Goal: Task Accomplishment & Management: Use online tool/utility

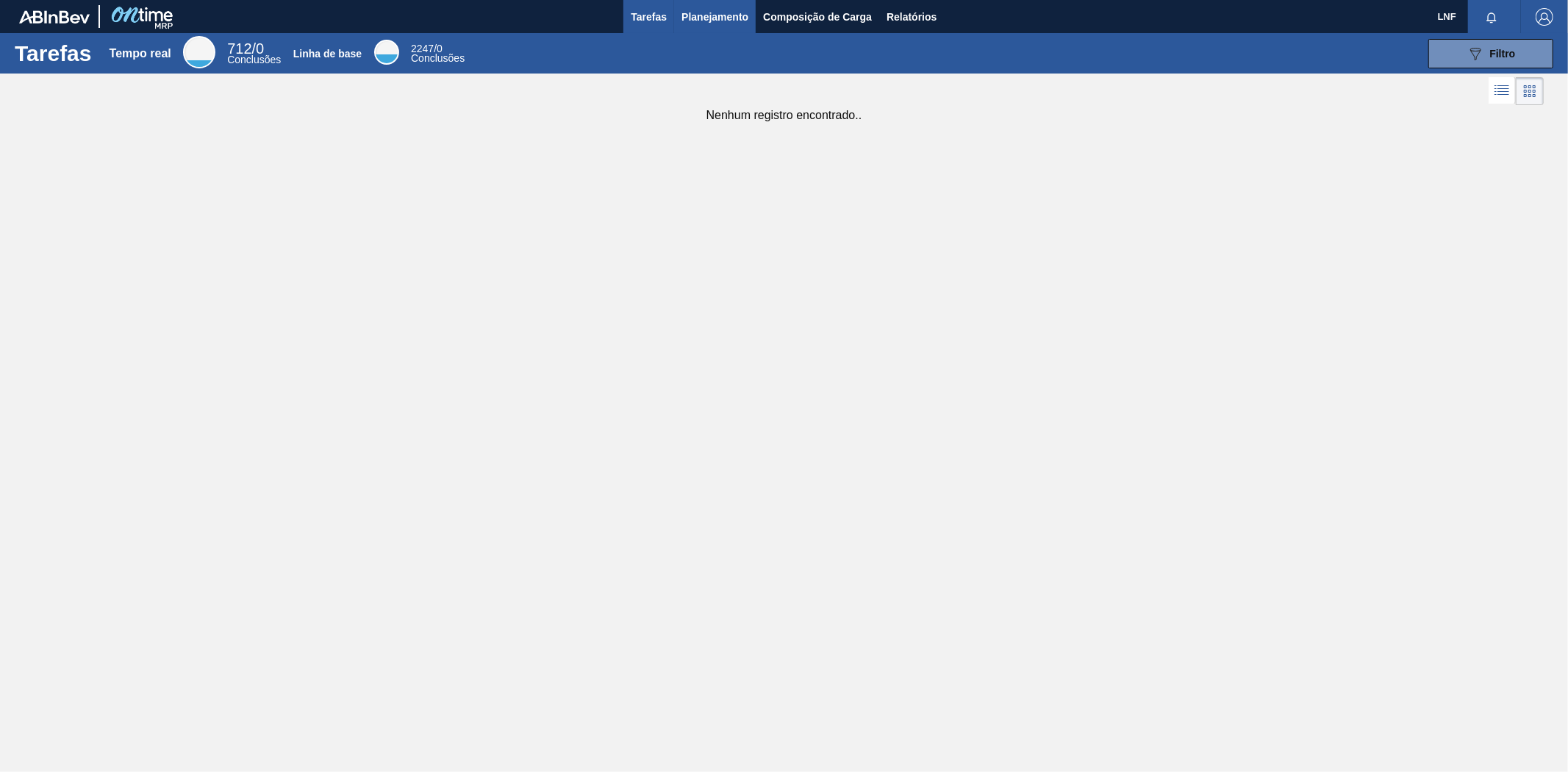
click at [715, 12] on font "Planejamento" at bounding box center [715, 17] width 67 height 12
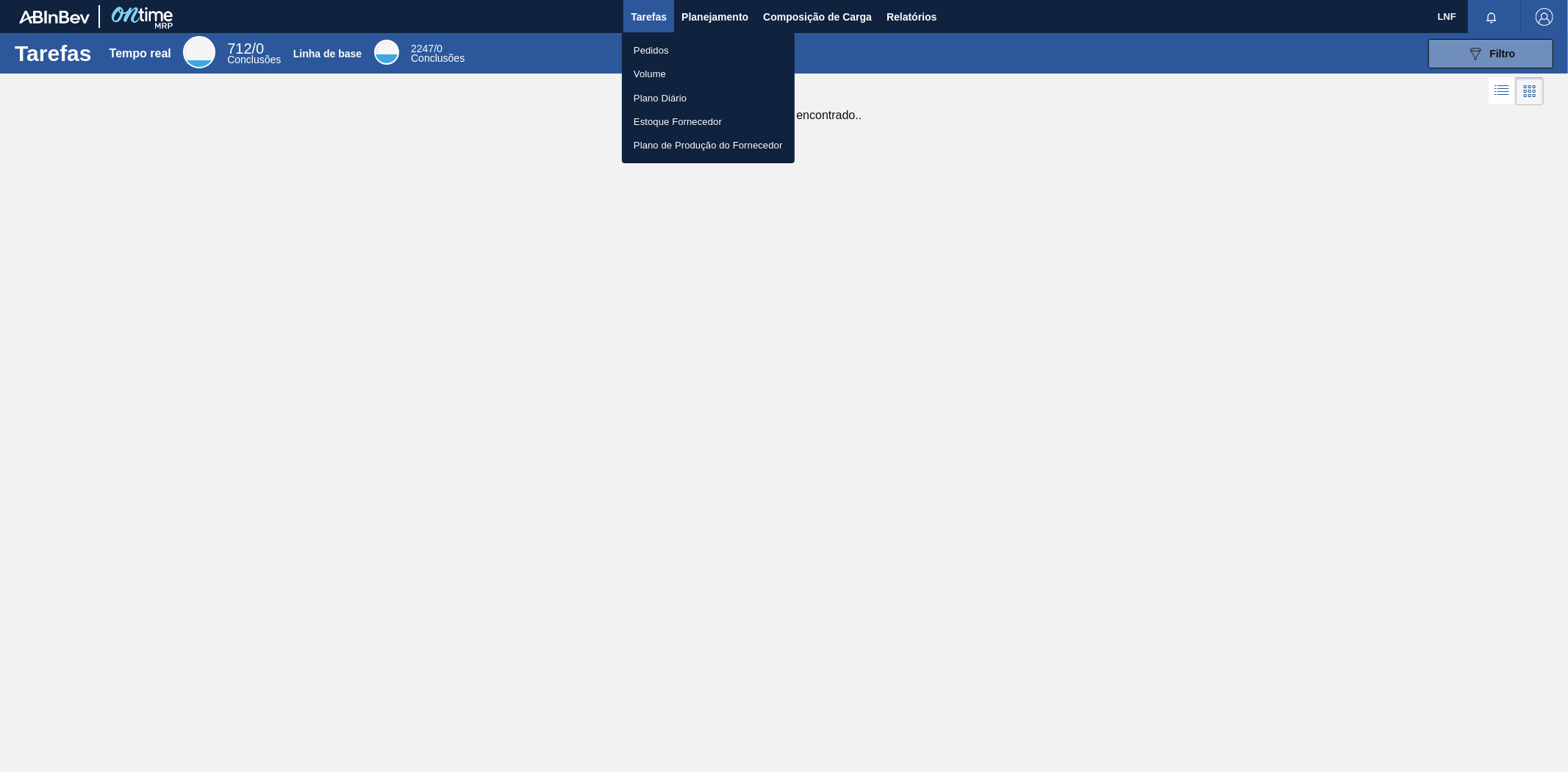
click at [669, 45] on font "Pedidos" at bounding box center [651, 49] width 36 height 11
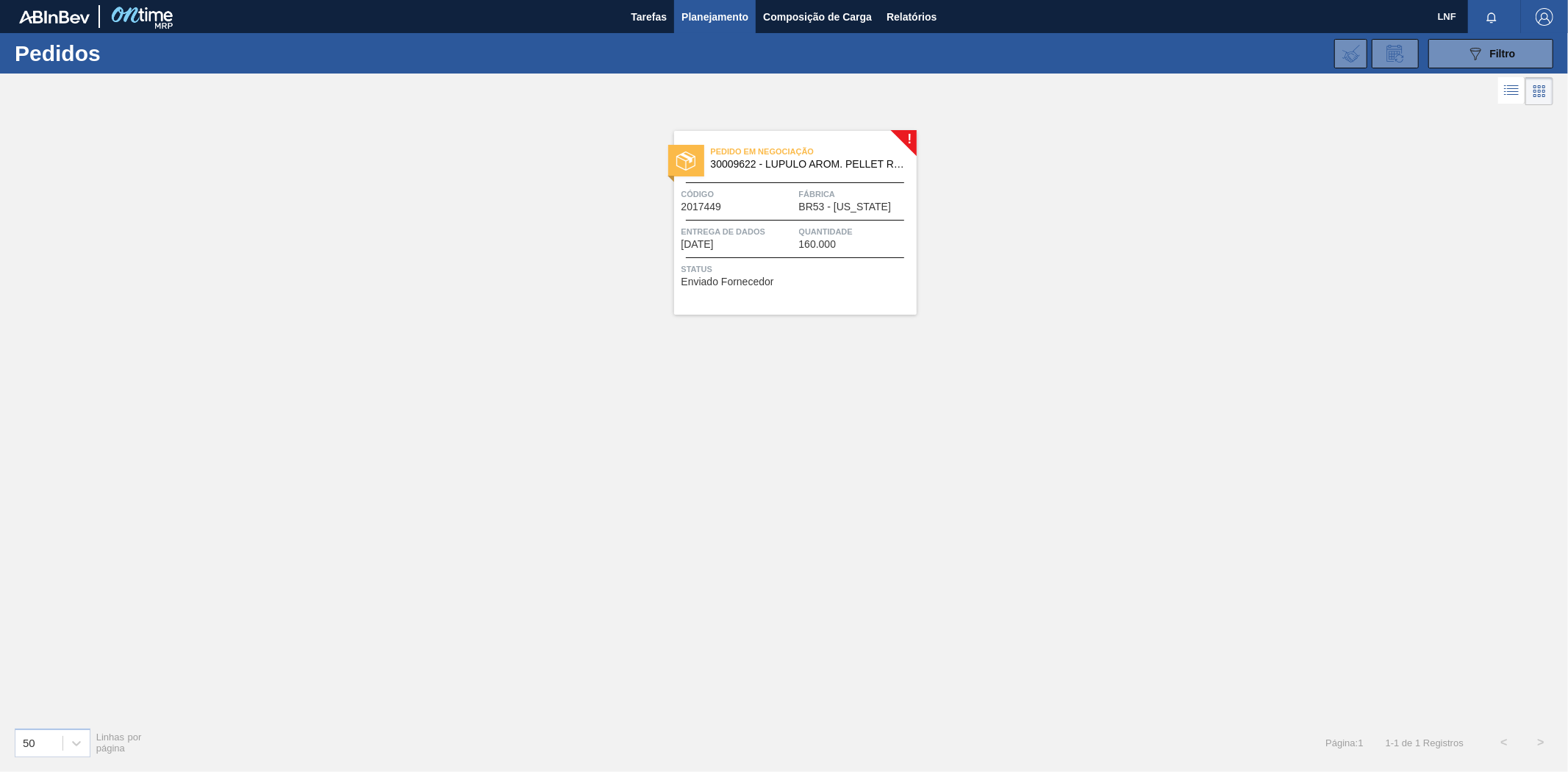
click at [841, 165] on font "30009622 - LUPULO AROM. PELLET REG CASCADE" at bounding box center [837, 164] width 251 height 12
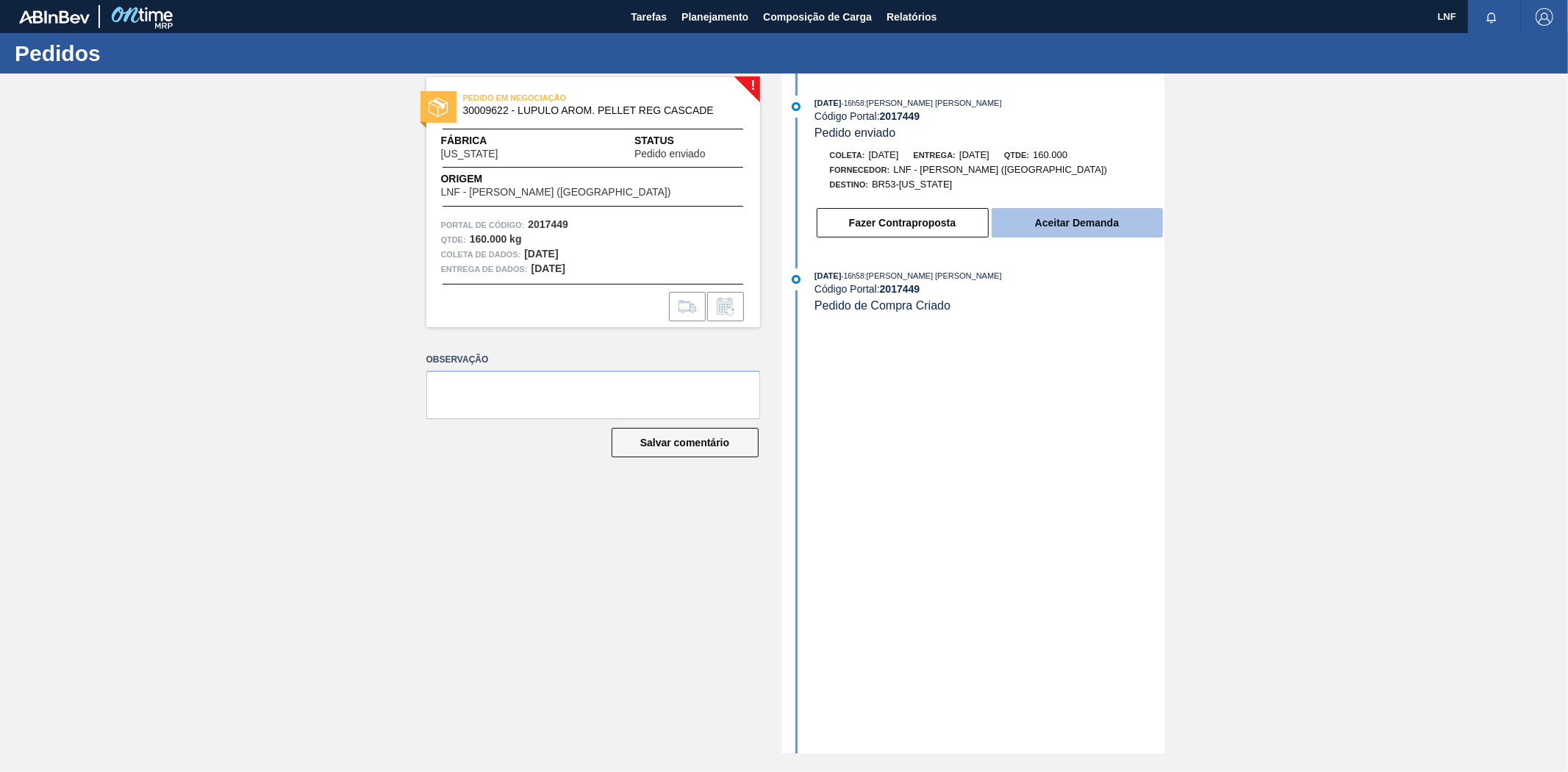
click at [1069, 228] on font "Aceitar Demanda" at bounding box center [1077, 223] width 84 height 12
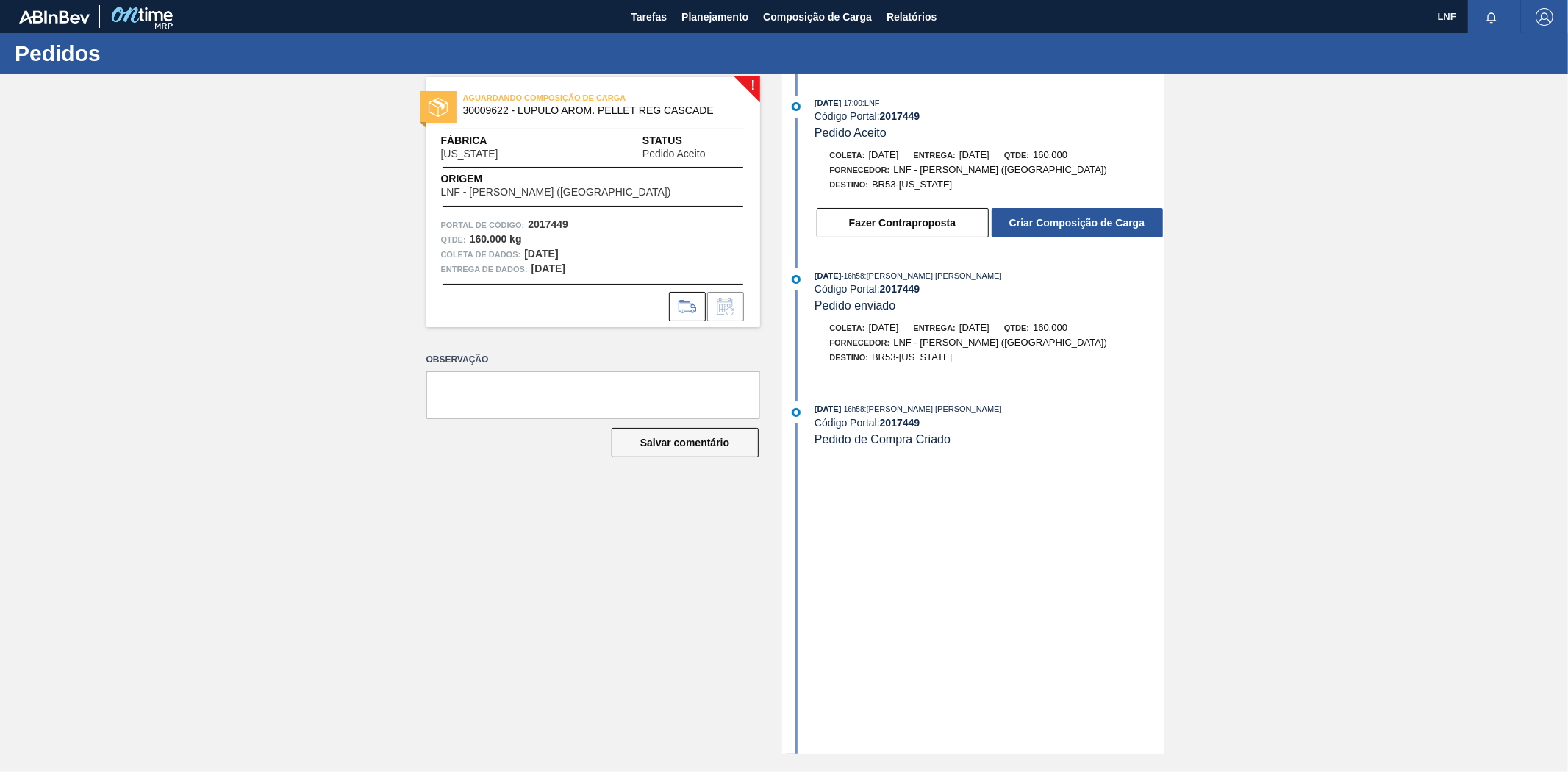
click at [1069, 228] on font "Criar Composição de Carga" at bounding box center [1077, 223] width 135 height 12
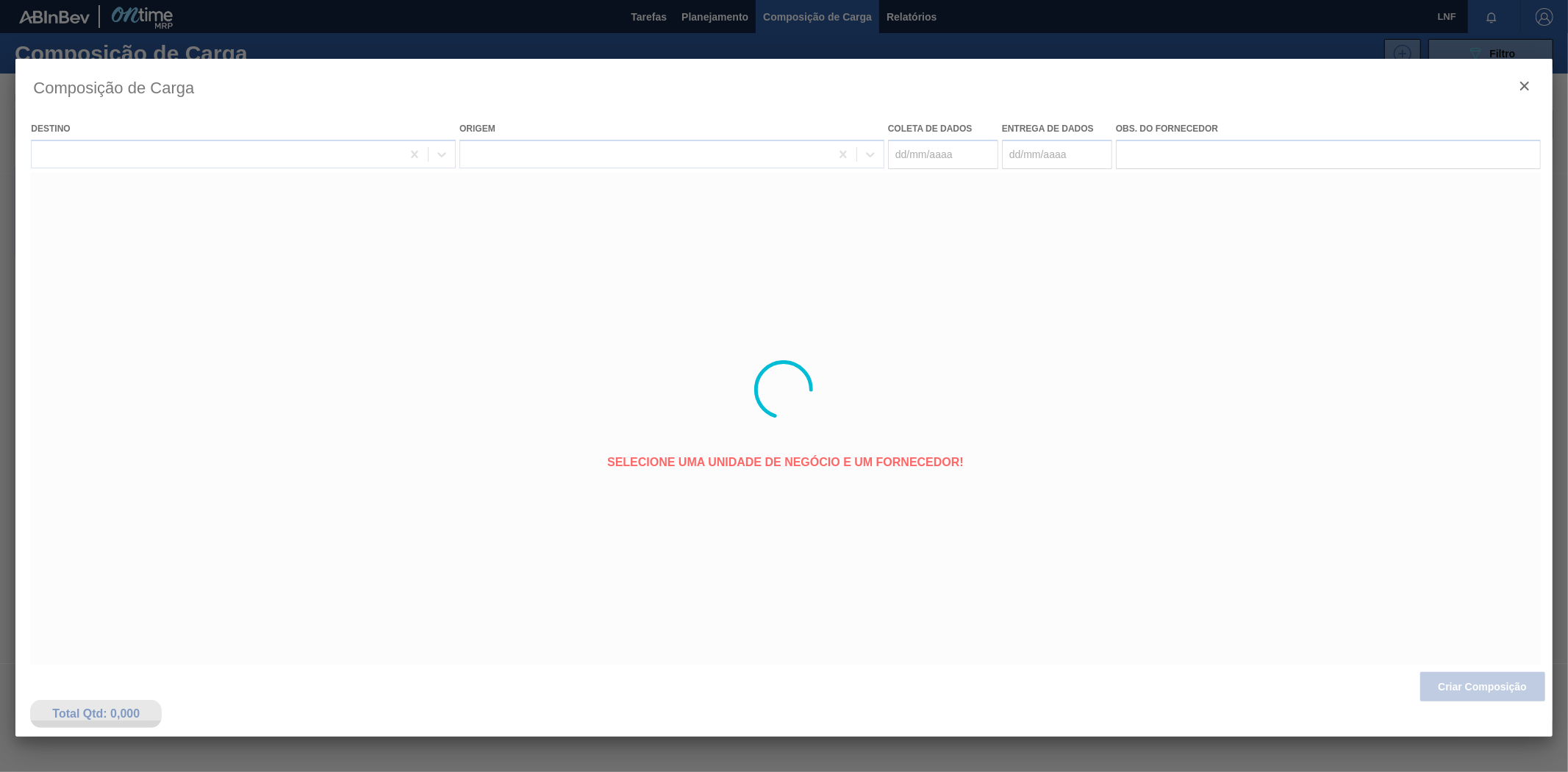
type coleta "[DATE]"
type entrega "[DATE]"
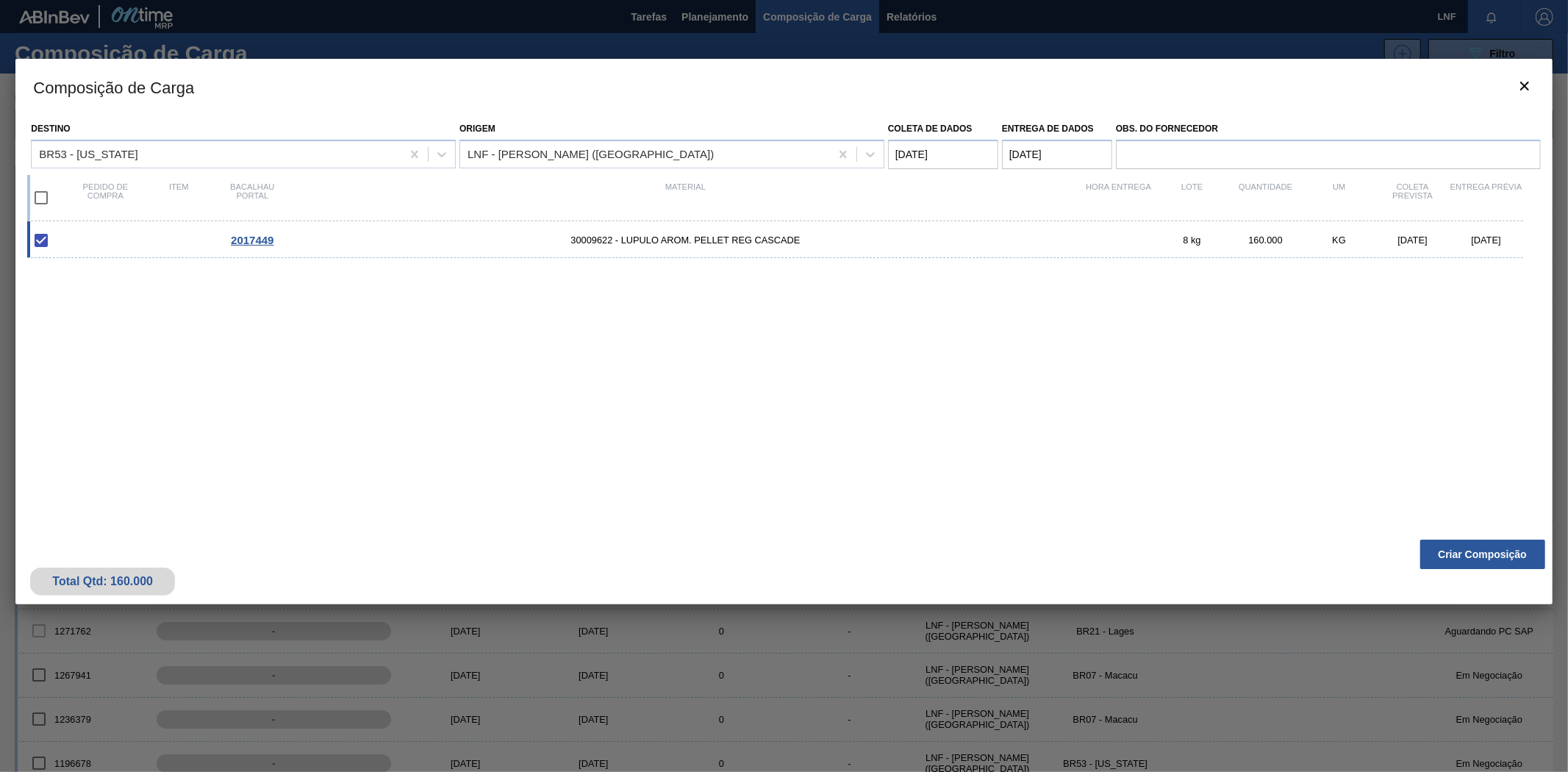
click at [152, 385] on div "2017449 30009622 - LUPULO AROM. PELLET REG CASCADE 8 kg 160.000 KG [DATE] [DATE]" at bounding box center [782, 368] width 1508 height 294
click at [800, 386] on div "2017449 30009622 - LUPULO AROM. PELLET REG CASCADE 8 kg 160.000 KG [DATE] [DATE]" at bounding box center [782, 368] width 1508 height 294
drag, startPoint x: 223, startPoint y: 245, endPoint x: 281, endPoint y: 241, distance: 58.1
click at [281, 241] on div "2017449" at bounding box center [252, 240] width 73 height 13
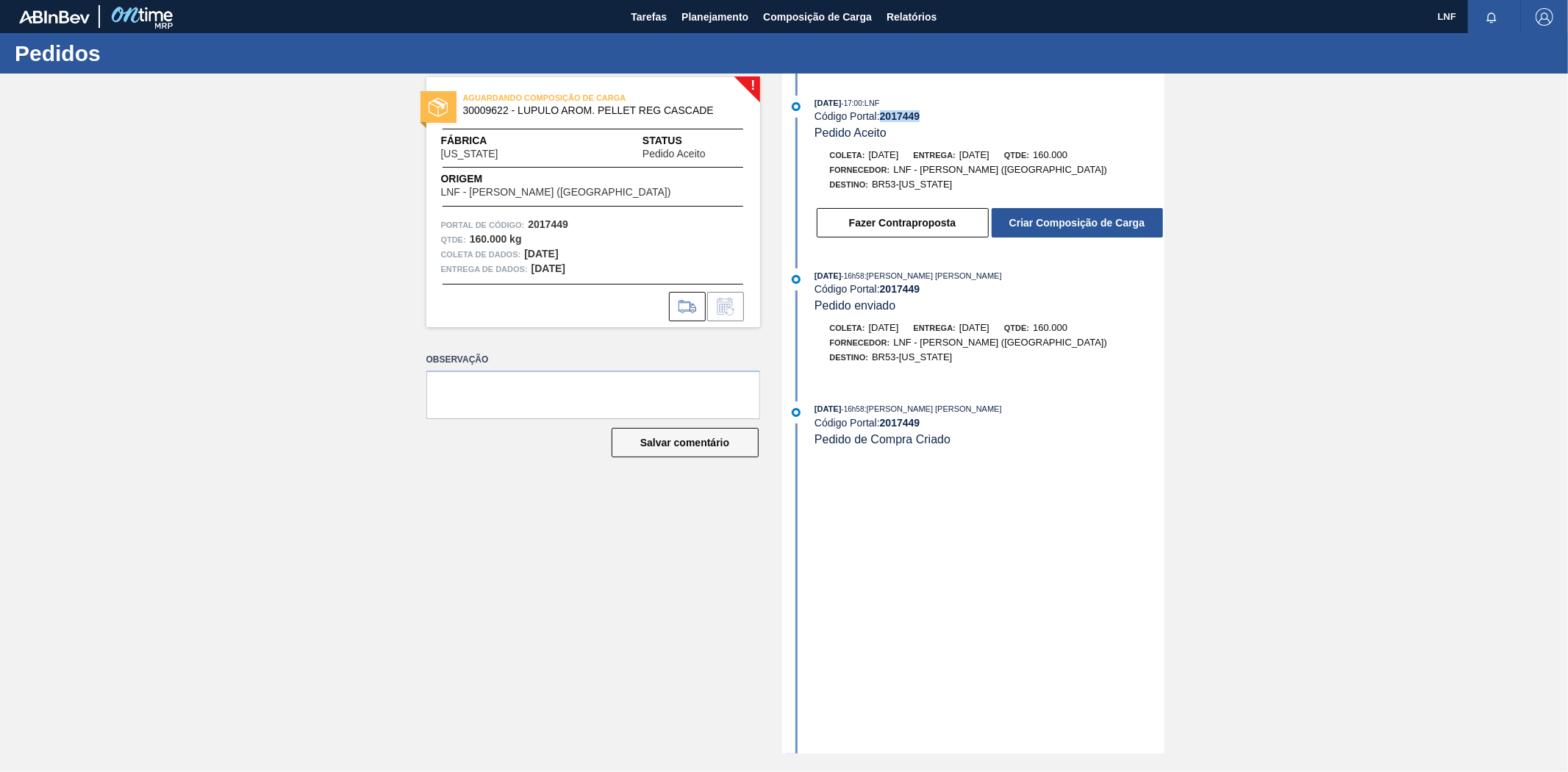
drag, startPoint x: 885, startPoint y: 117, endPoint x: 929, endPoint y: 120, distance: 44.1
click at [929, 120] on div "Código Portal: 2017449" at bounding box center [989, 117] width 349 height 12
copy font "2017449"
drag, startPoint x: 464, startPoint y: 111, endPoint x: 723, endPoint y: 108, distance: 259.0
click at [723, 108] on span "30009622 - LUPULO AROM. PELLET REG CASCADE" at bounding box center [597, 110] width 267 height 11
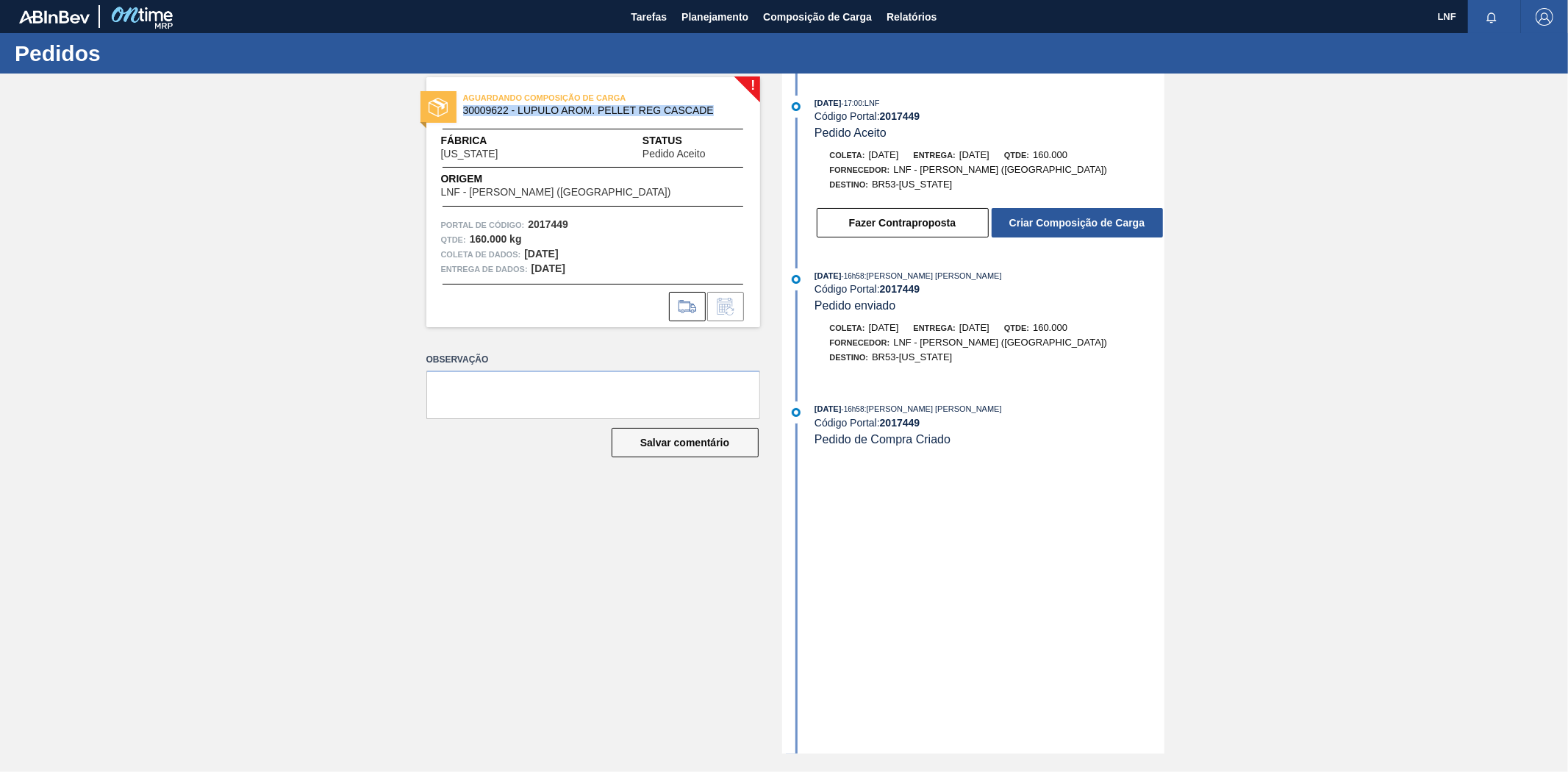
copy font "30009622 - LUPULO AROM. PELLET REG CASCADE"
click at [1045, 228] on font "Criar Composição de Carga" at bounding box center [1077, 223] width 135 height 12
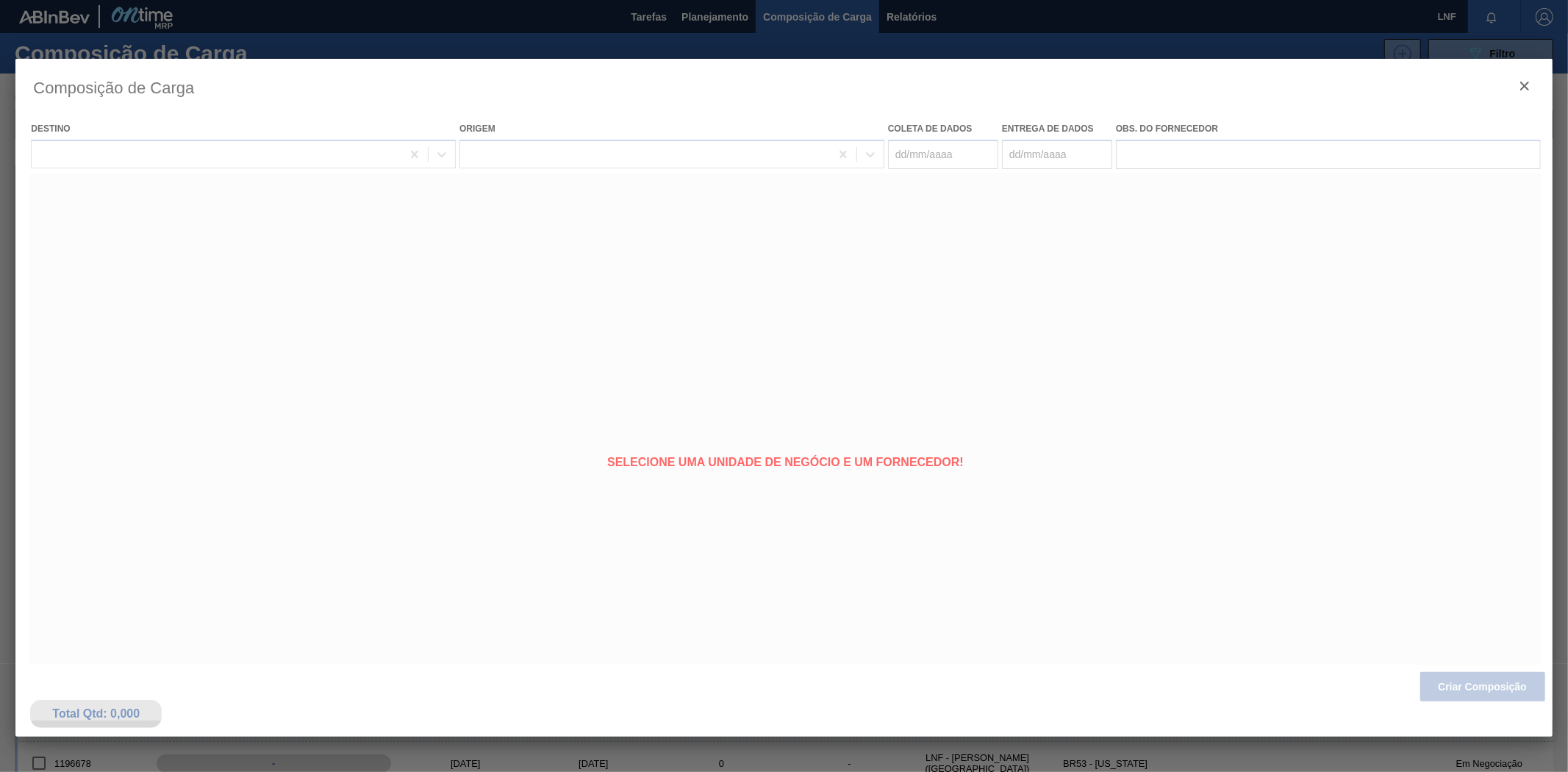
type coleta "[DATE]"
type entrega "[DATE]"
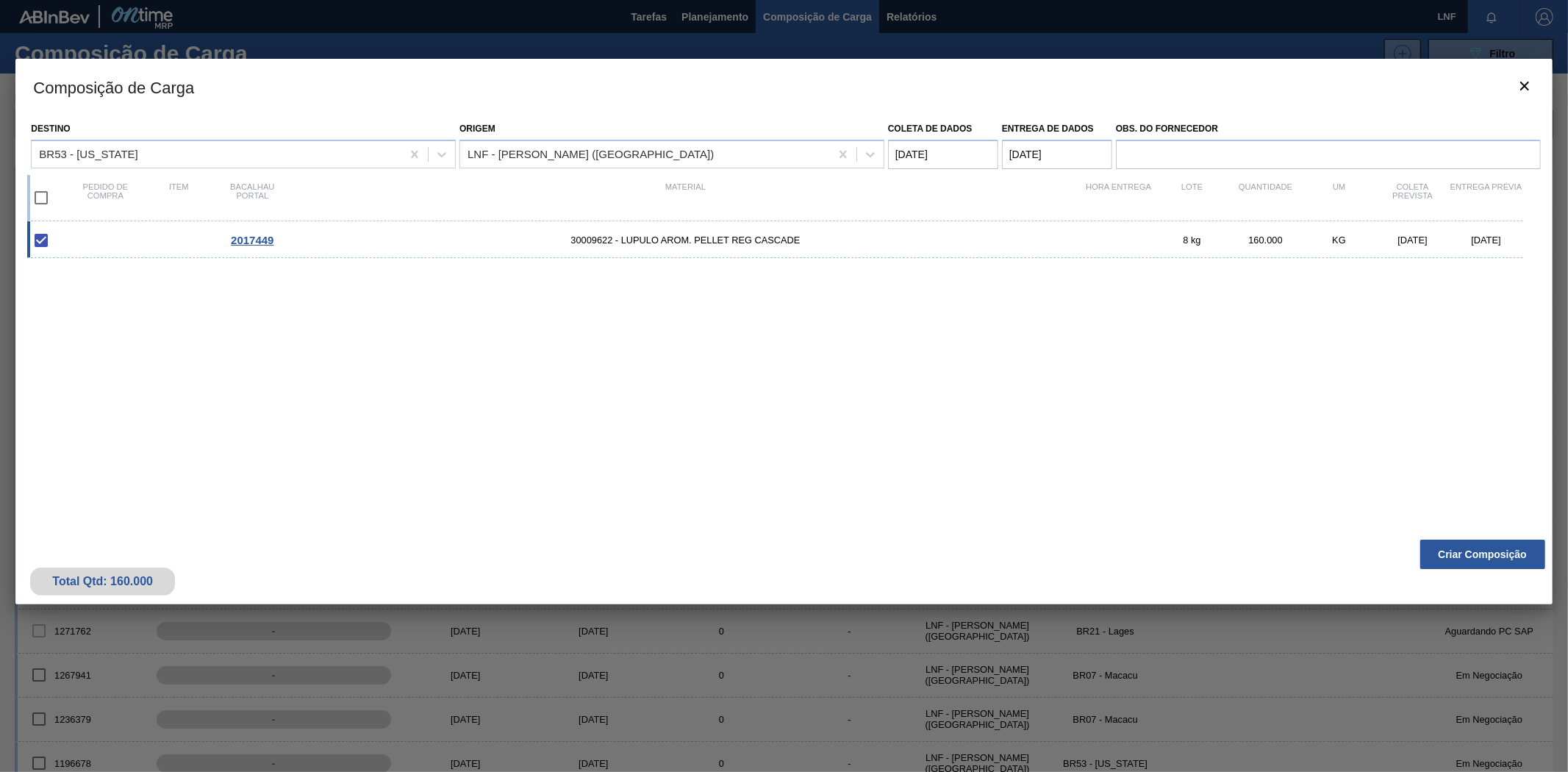
click at [44, 197] on input "checkbox" at bounding box center [41, 198] width 31 height 31
checkbox input "true"
click at [904, 160] on coleta "[DATE]" at bounding box center [944, 154] width 111 height 30
click at [974, 332] on div "27" at bounding box center [977, 332] width 20 height 20
type coleta "[DATE]"
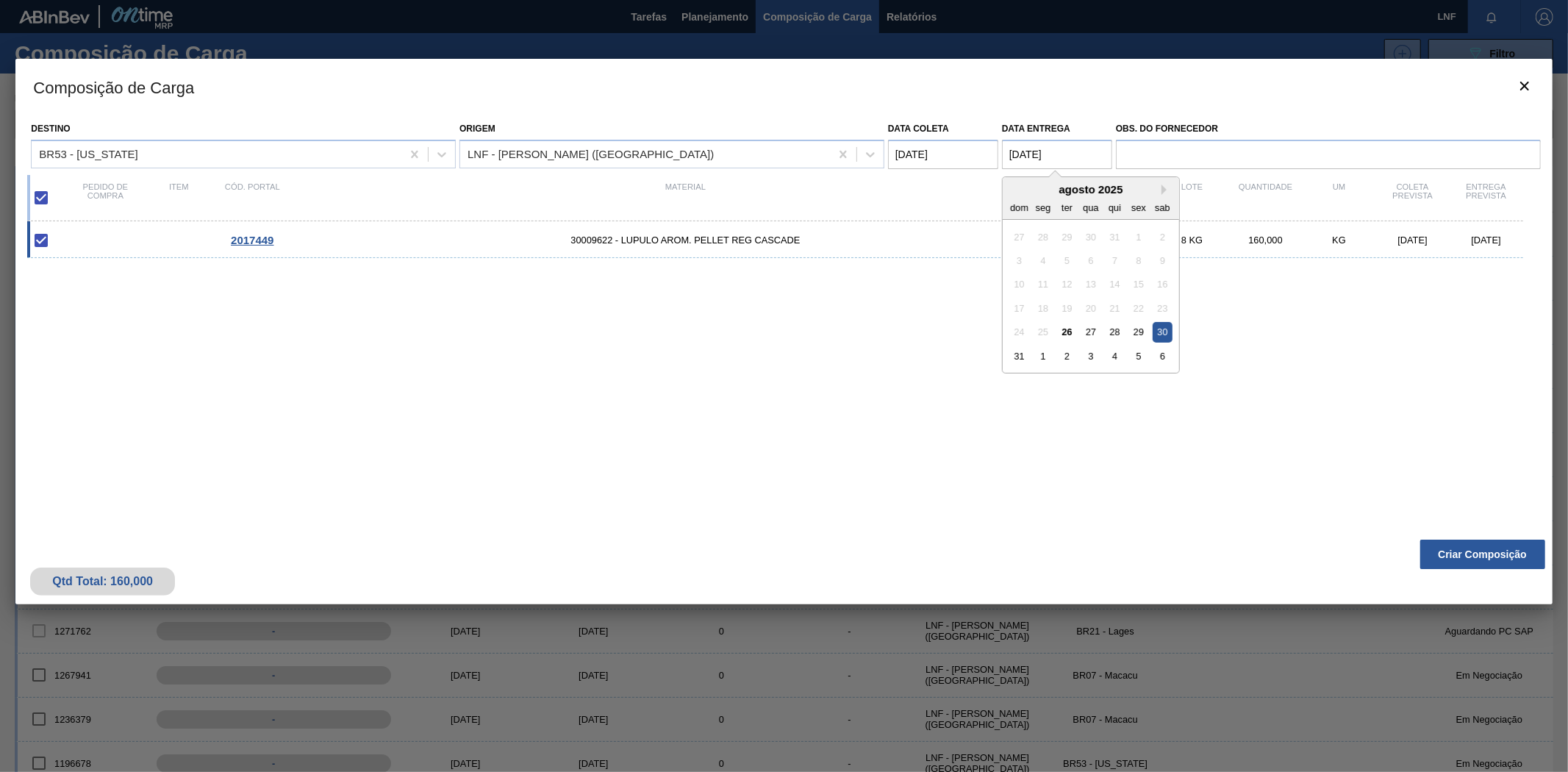
click at [1013, 156] on entrega "[DATE]" at bounding box center [1057, 154] width 111 height 30
click at [1040, 358] on div "1" at bounding box center [1043, 356] width 20 height 20
type entrega "[DATE]"
click at [1019, 160] on entrega "[DATE]" at bounding box center [1057, 154] width 111 height 30
click at [1019, 192] on button "Previous Month" at bounding box center [1015, 190] width 10 height 10
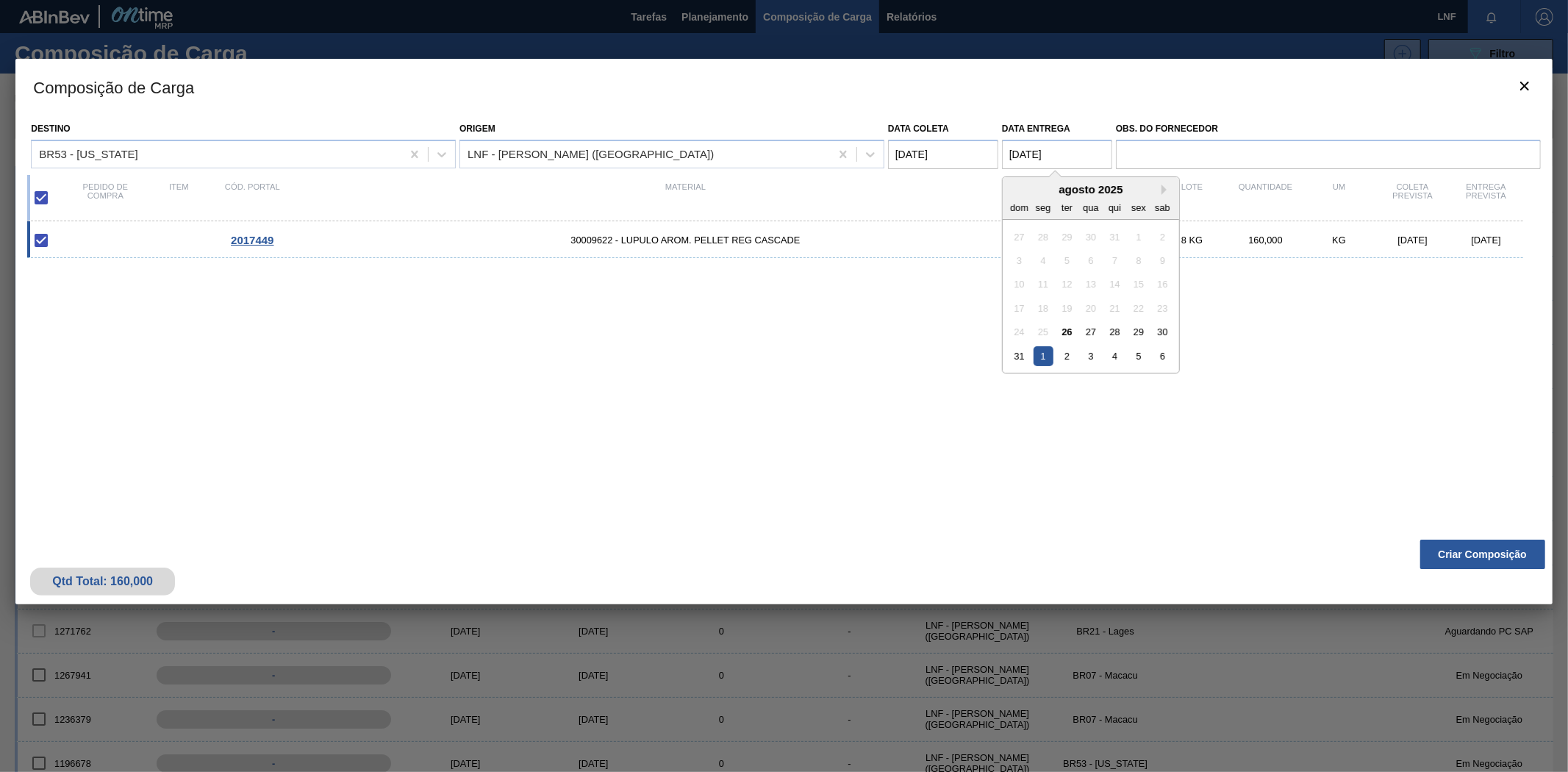
click at [1044, 359] on div "1" at bounding box center [1043, 356] width 20 height 20
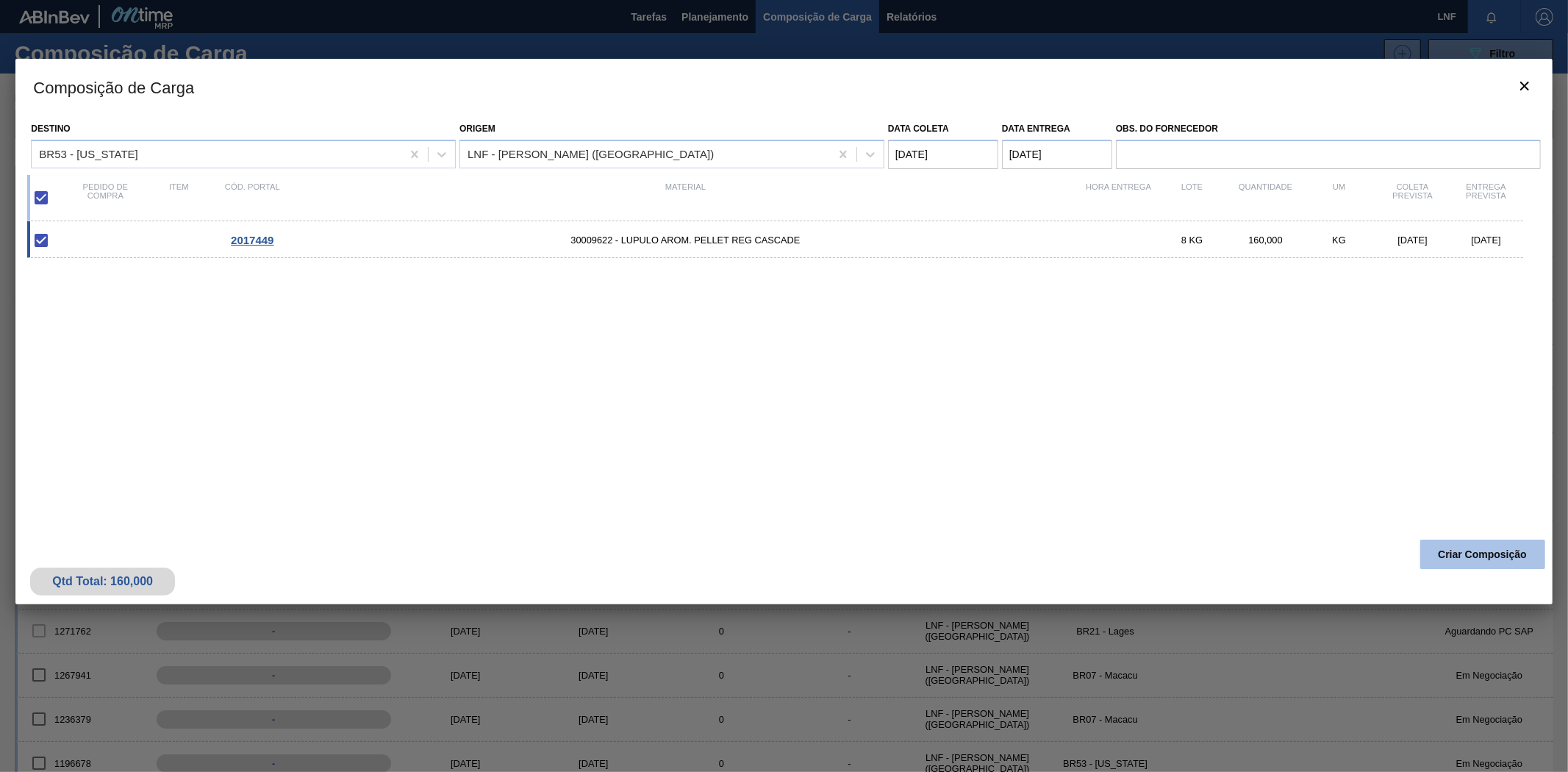
click at [1508, 554] on button "Criar Composição" at bounding box center [1483, 555] width 125 height 30
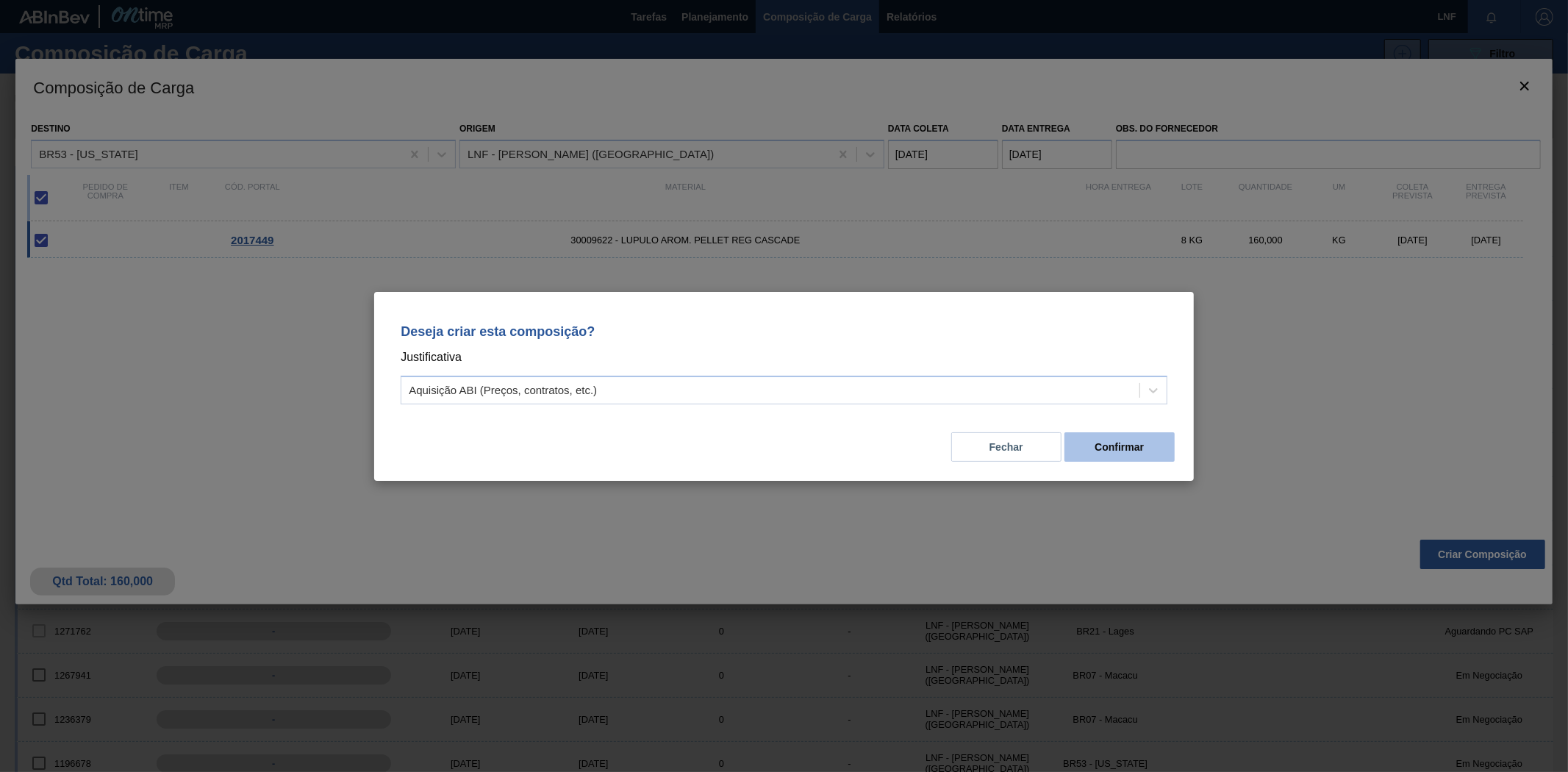
click at [1108, 444] on button "Confirmar" at bounding box center [1120, 448] width 111 height 30
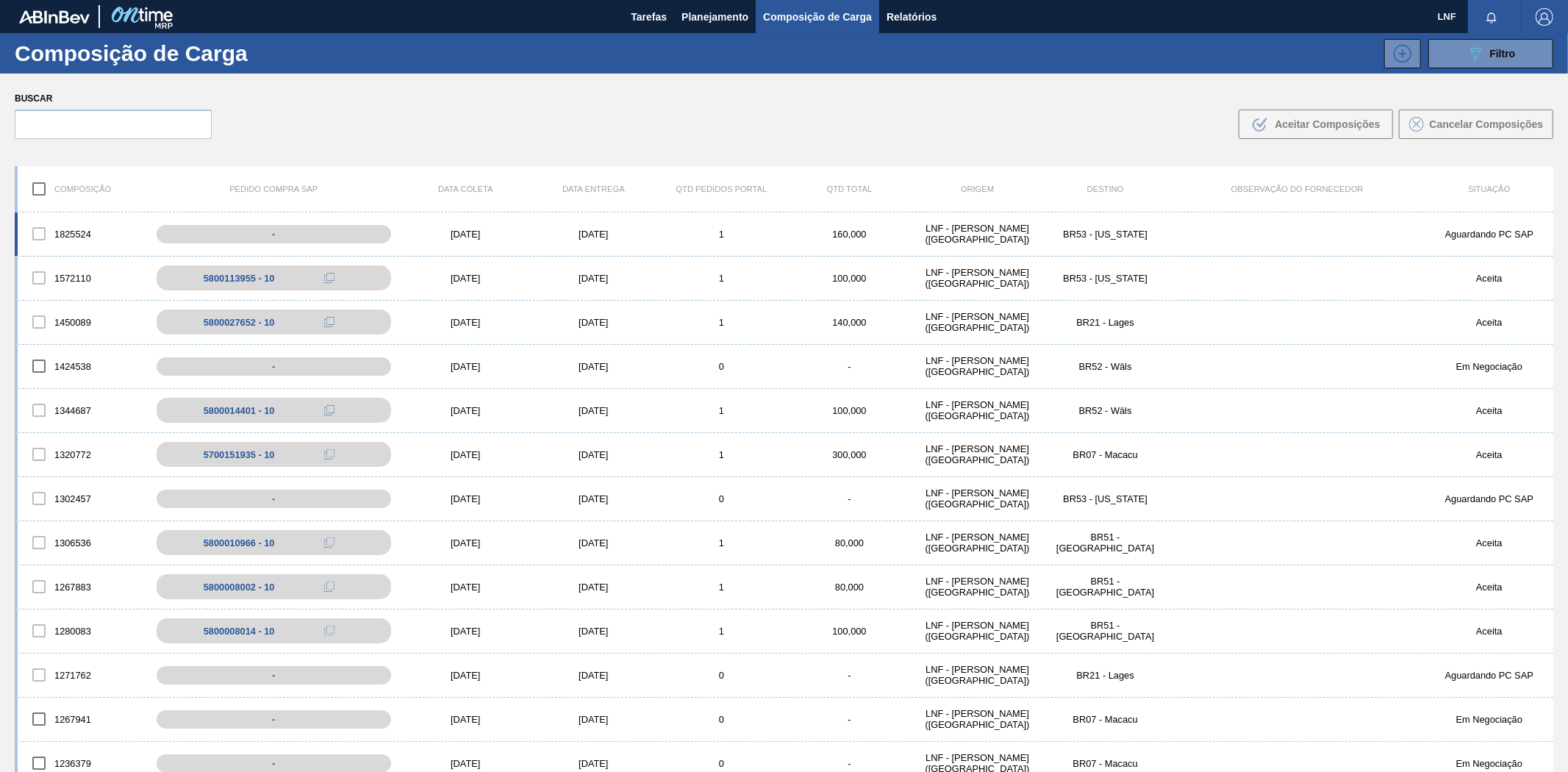
click at [643, 235] on div "[DATE]" at bounding box center [593, 233] width 127 height 11
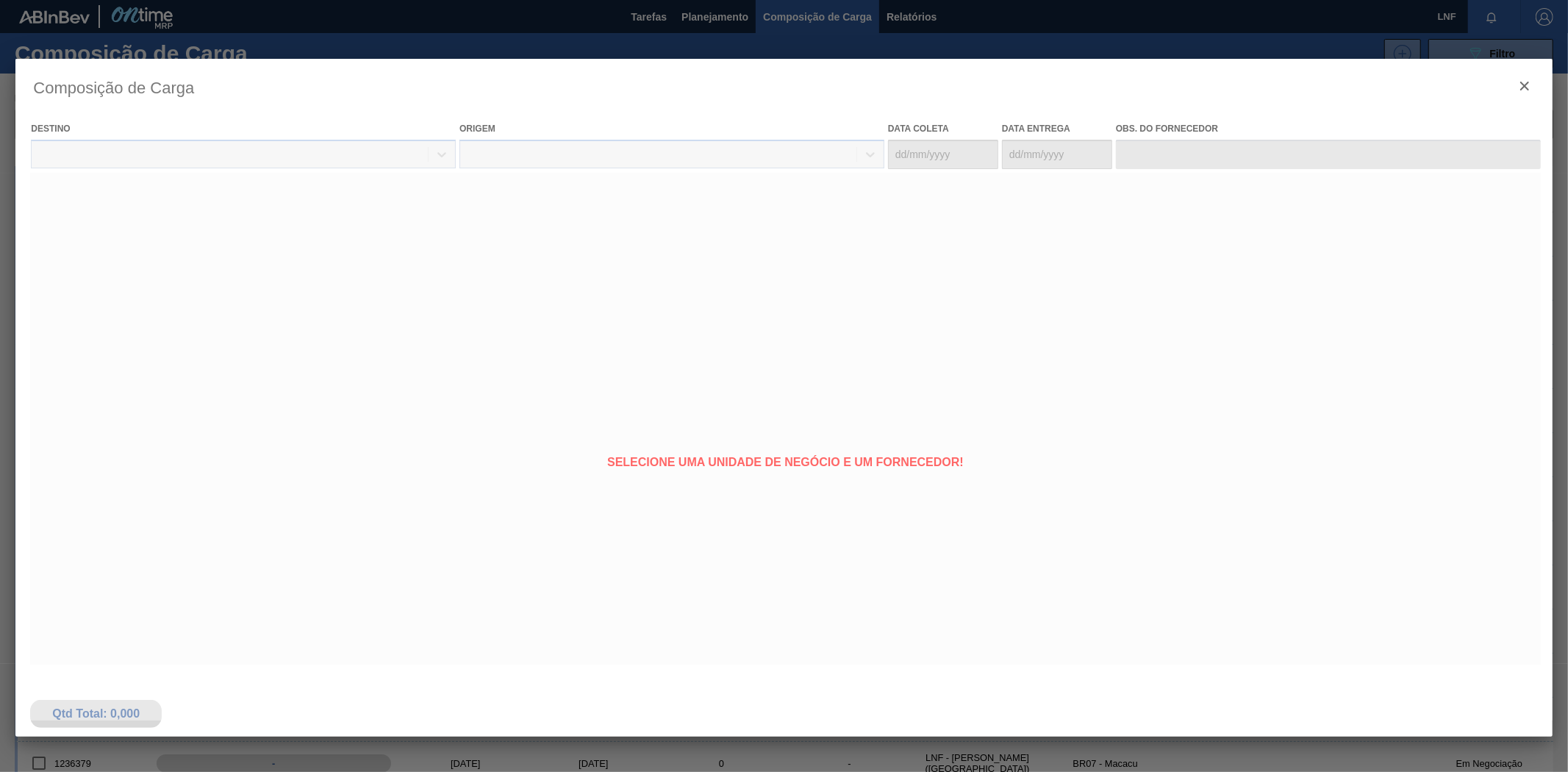
type coleta "[DATE]"
type entrega "[DATE]"
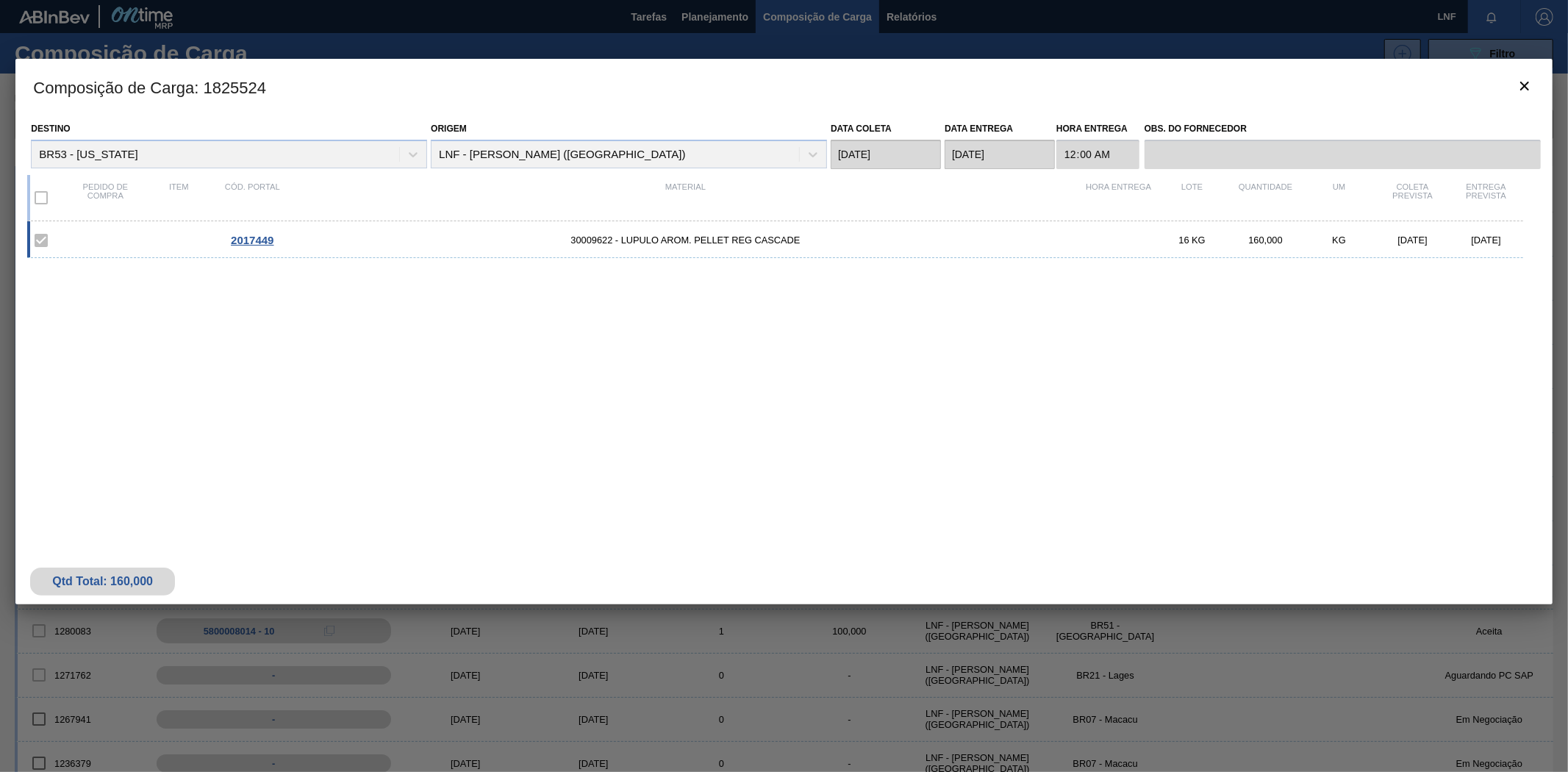
click at [243, 84] on h3 "Composição de Carga : 1825524" at bounding box center [784, 87] width 1536 height 56
click at [239, 85] on h3 "Composição de Carga : 1825524" at bounding box center [784, 87] width 1536 height 56
copy h3 "1825524"
click at [1524, 83] on icon "botão de ícone" at bounding box center [1525, 86] width 18 height 18
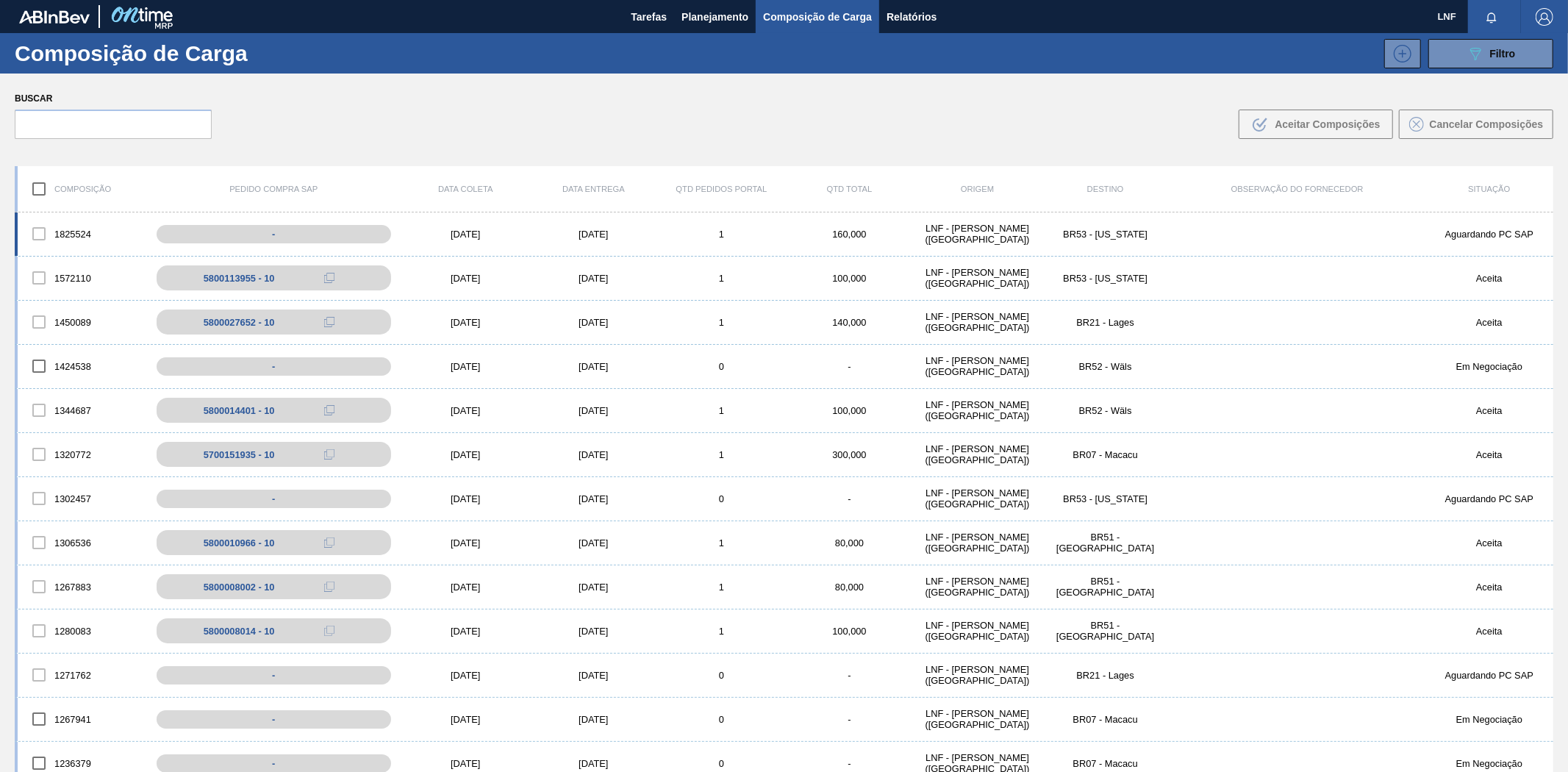
click at [556, 237] on div "[DATE]" at bounding box center [593, 233] width 127 height 11
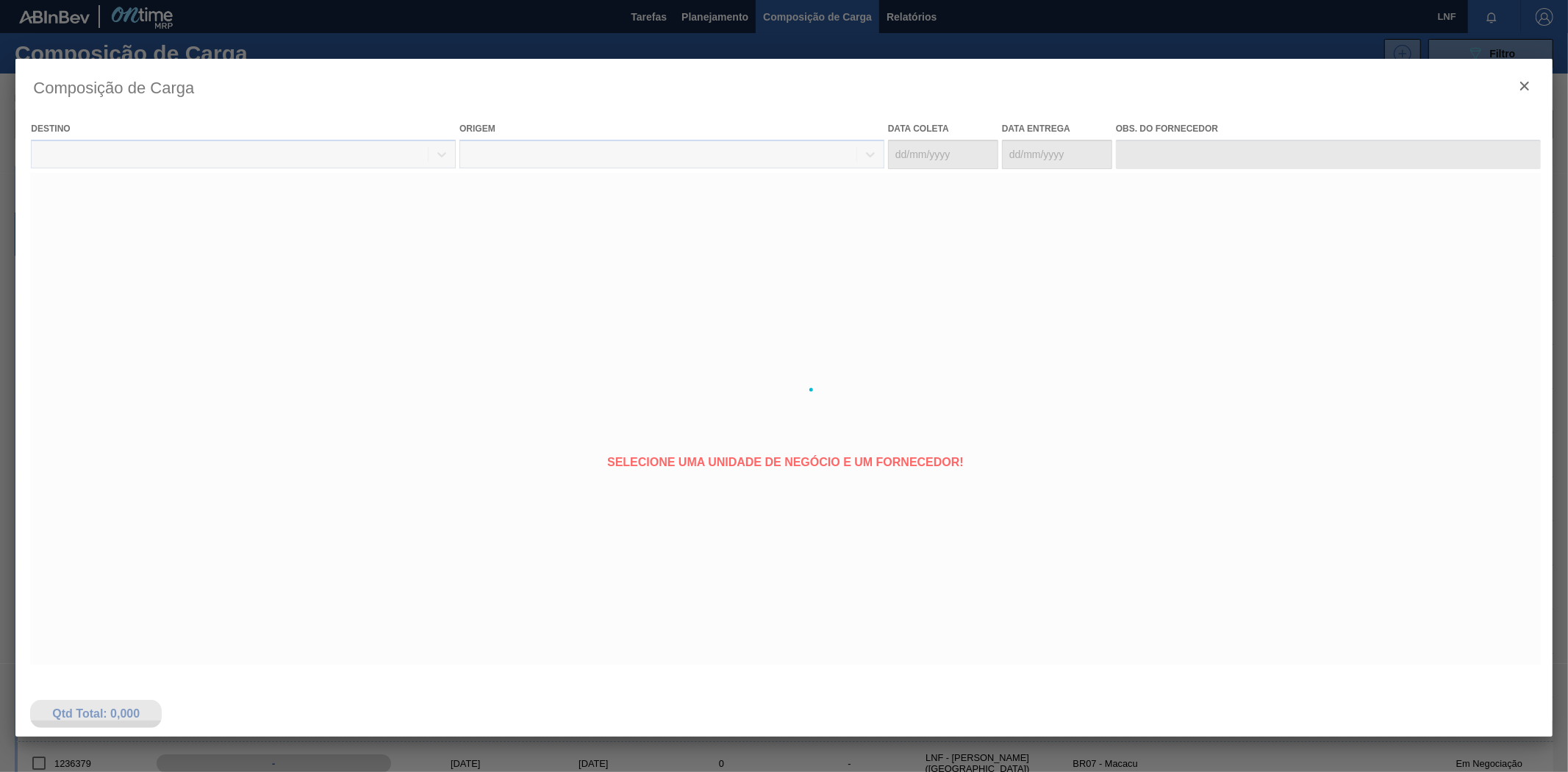
type coleta "[DATE]"
type entrega "[DATE]"
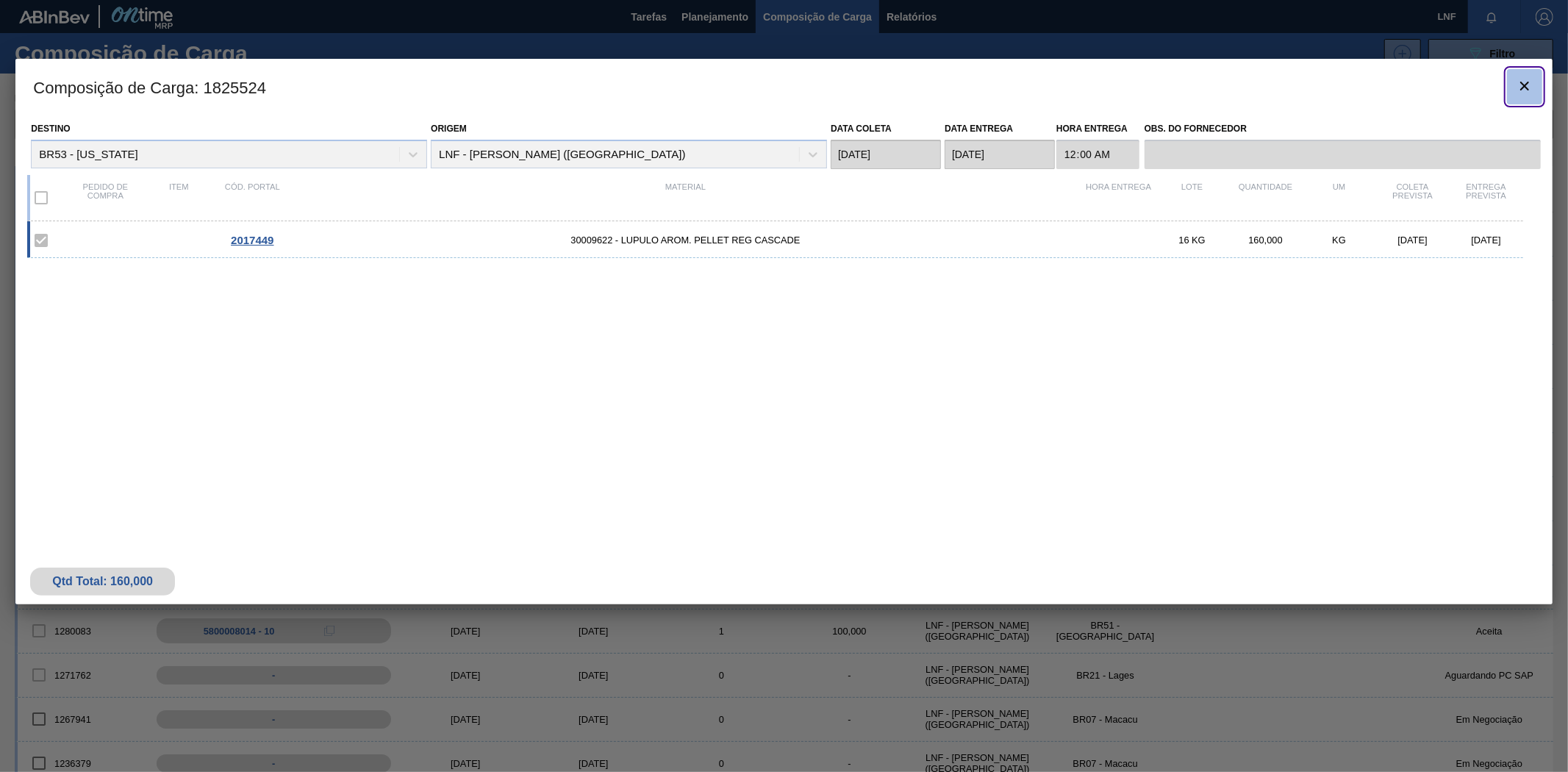
click at [1525, 91] on icon "botão de ícone" at bounding box center [1525, 86] width 18 height 18
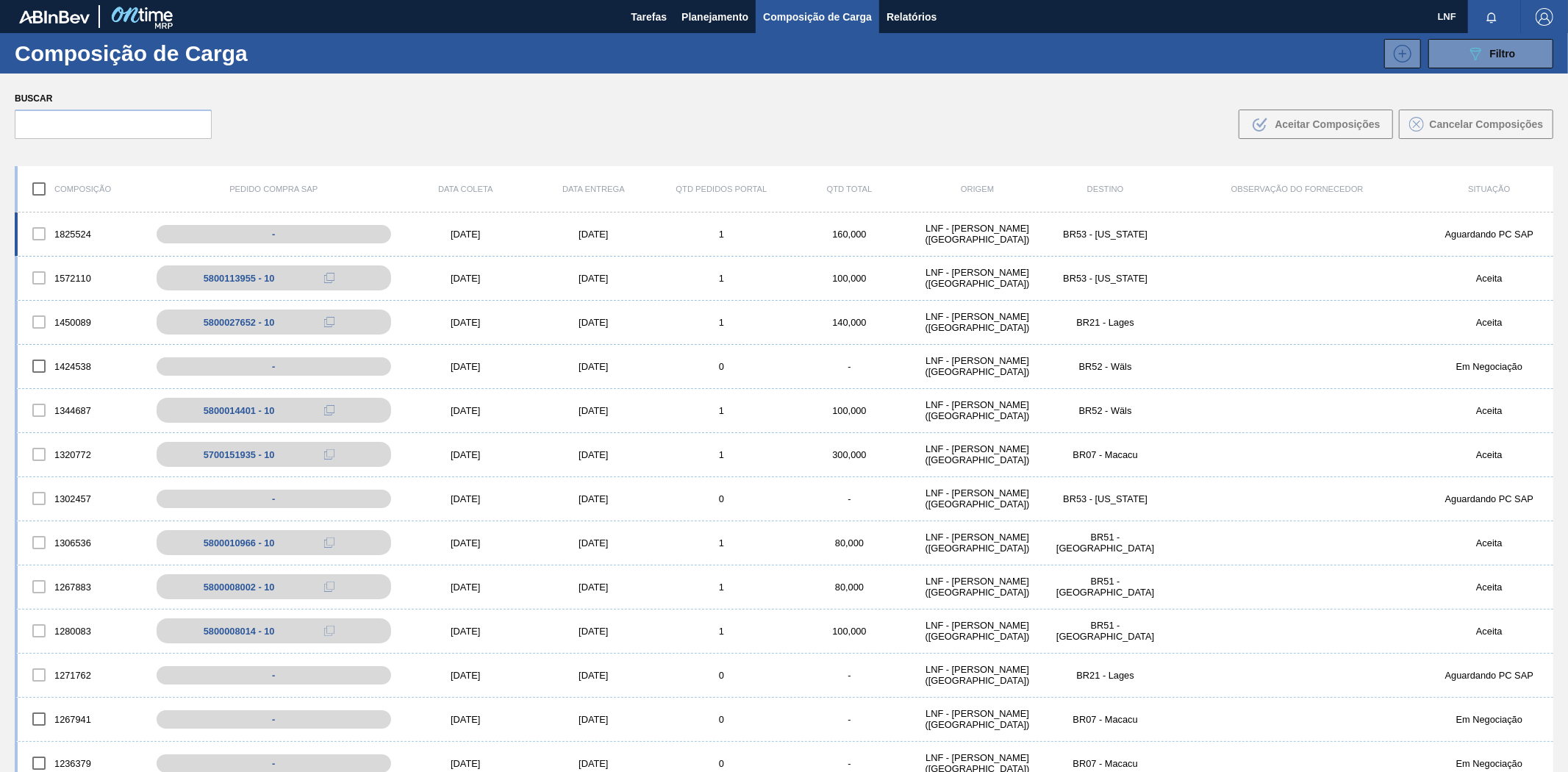
click at [903, 232] on div "160,000" at bounding box center [849, 233] width 127 height 11
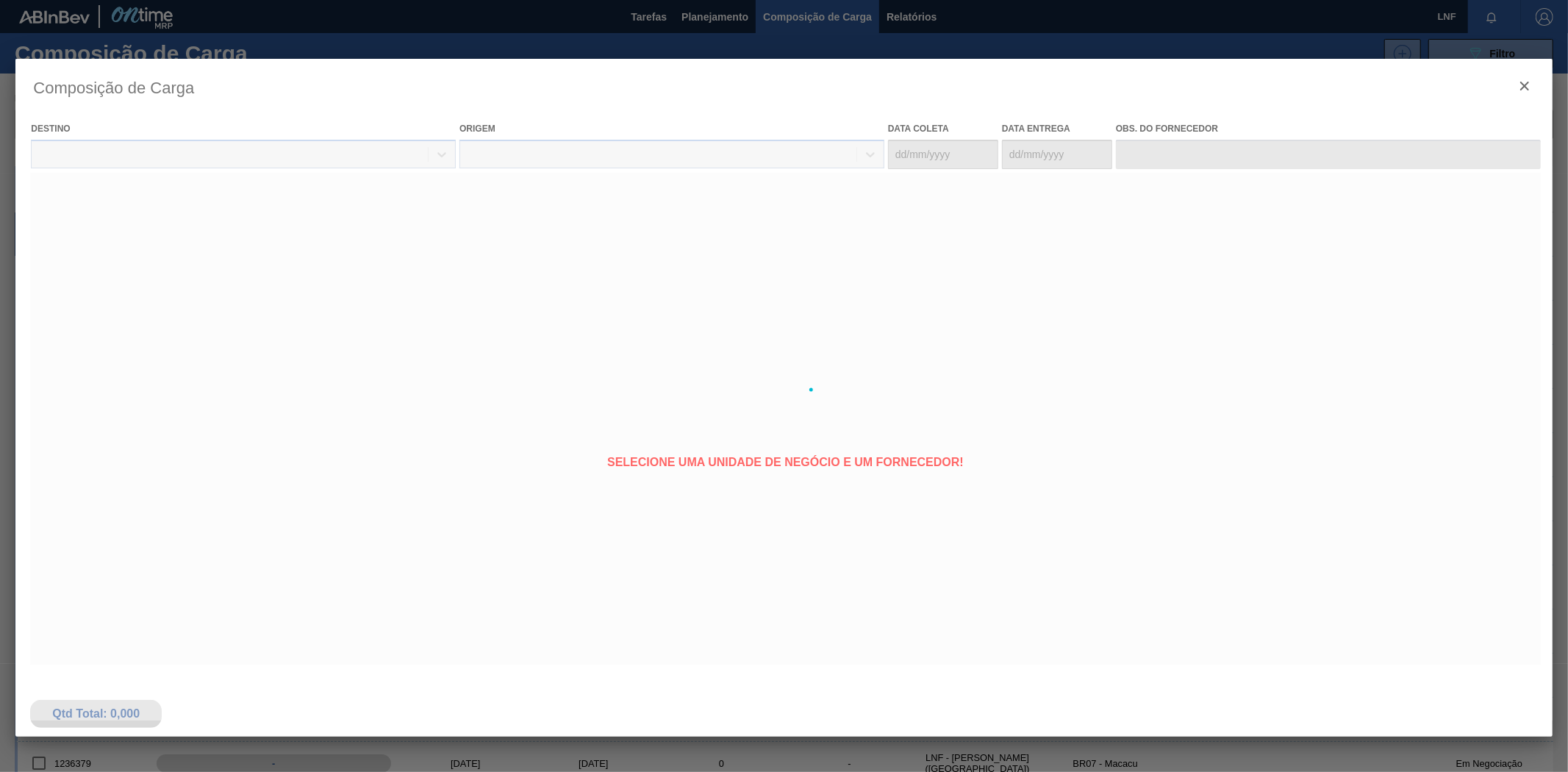
type coleta "[DATE]"
type entrega "[DATE]"
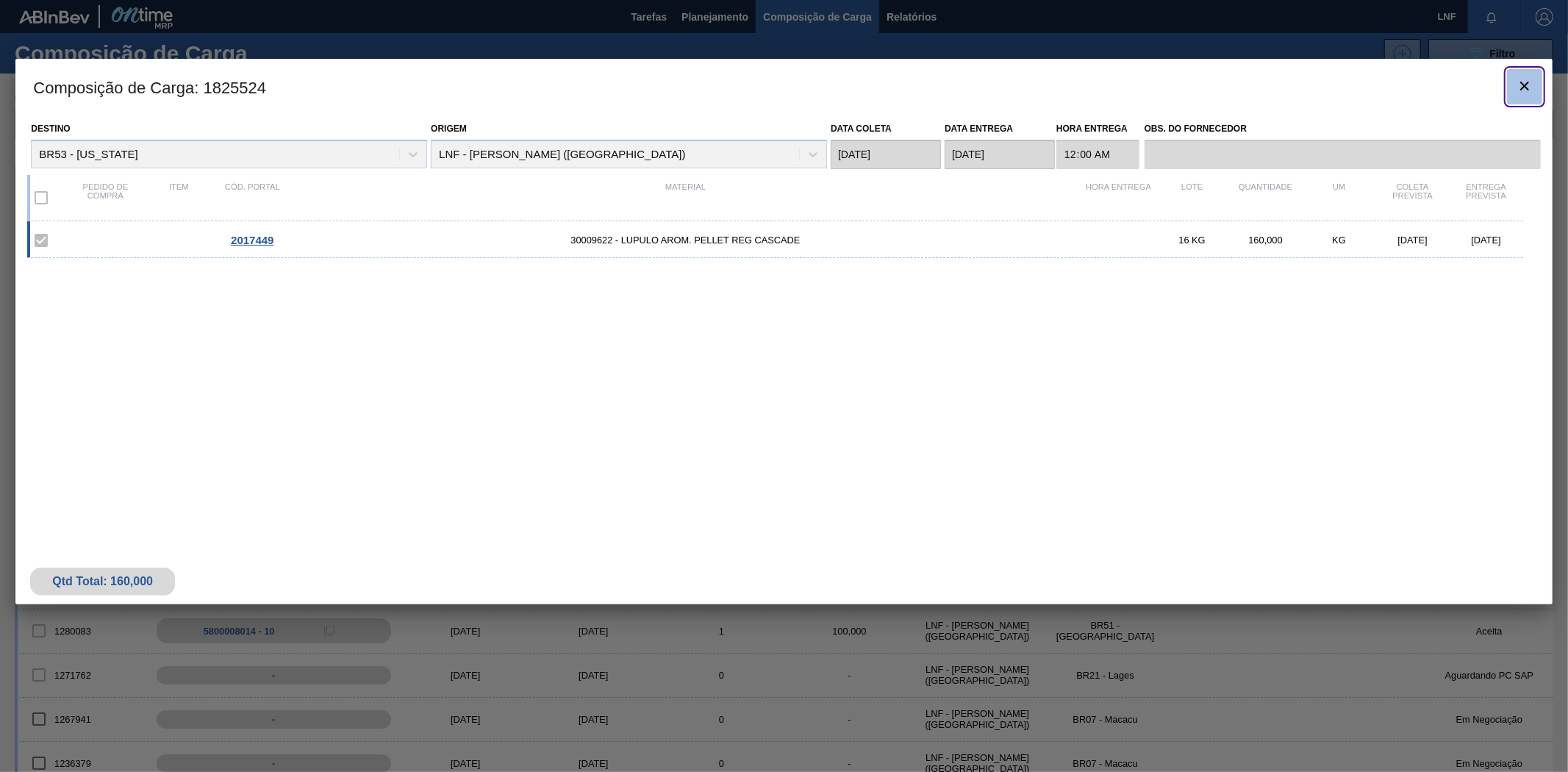
click at [1530, 87] on icon "botão de ícone" at bounding box center [1525, 86] width 18 height 18
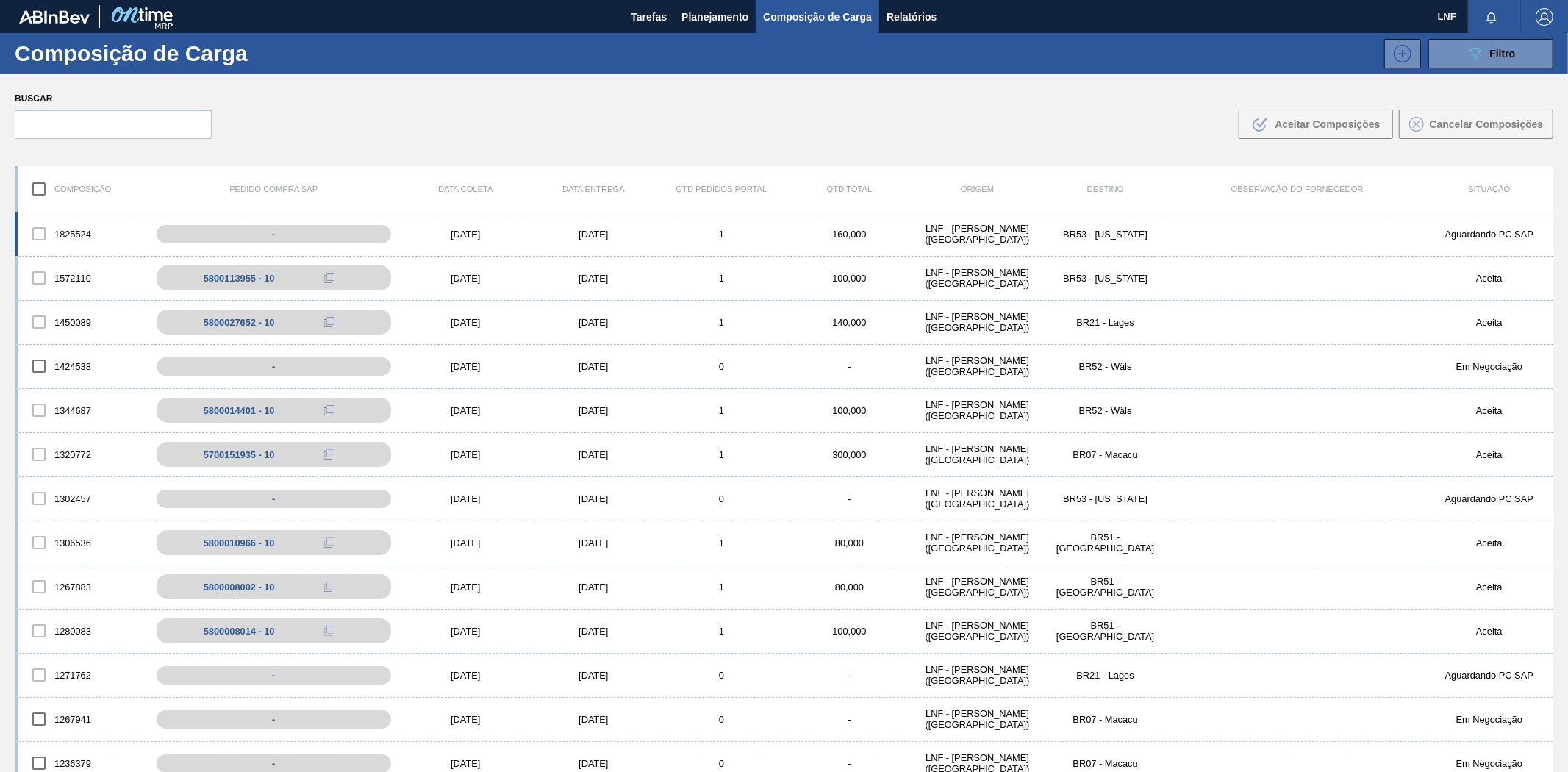
click at [662, 240] on div "1825524 - [DATE] [DATE] 1 160,000 LNF - [GEOGRAPHIC_DATA][PERSON_NAME] ([GEOGRA…" at bounding box center [784, 234] width 1538 height 44
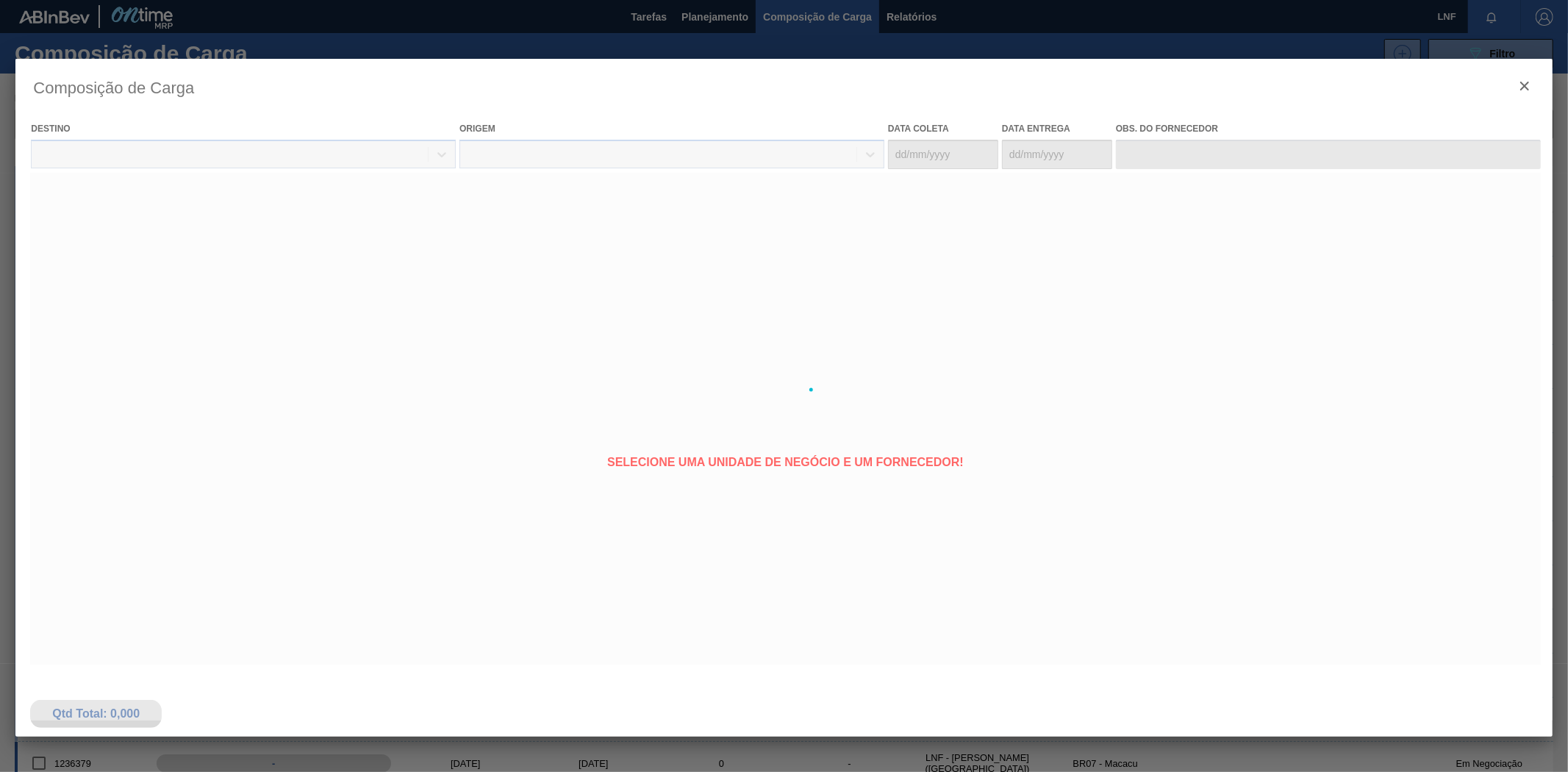
type coleta "[DATE]"
type entrega "[DATE]"
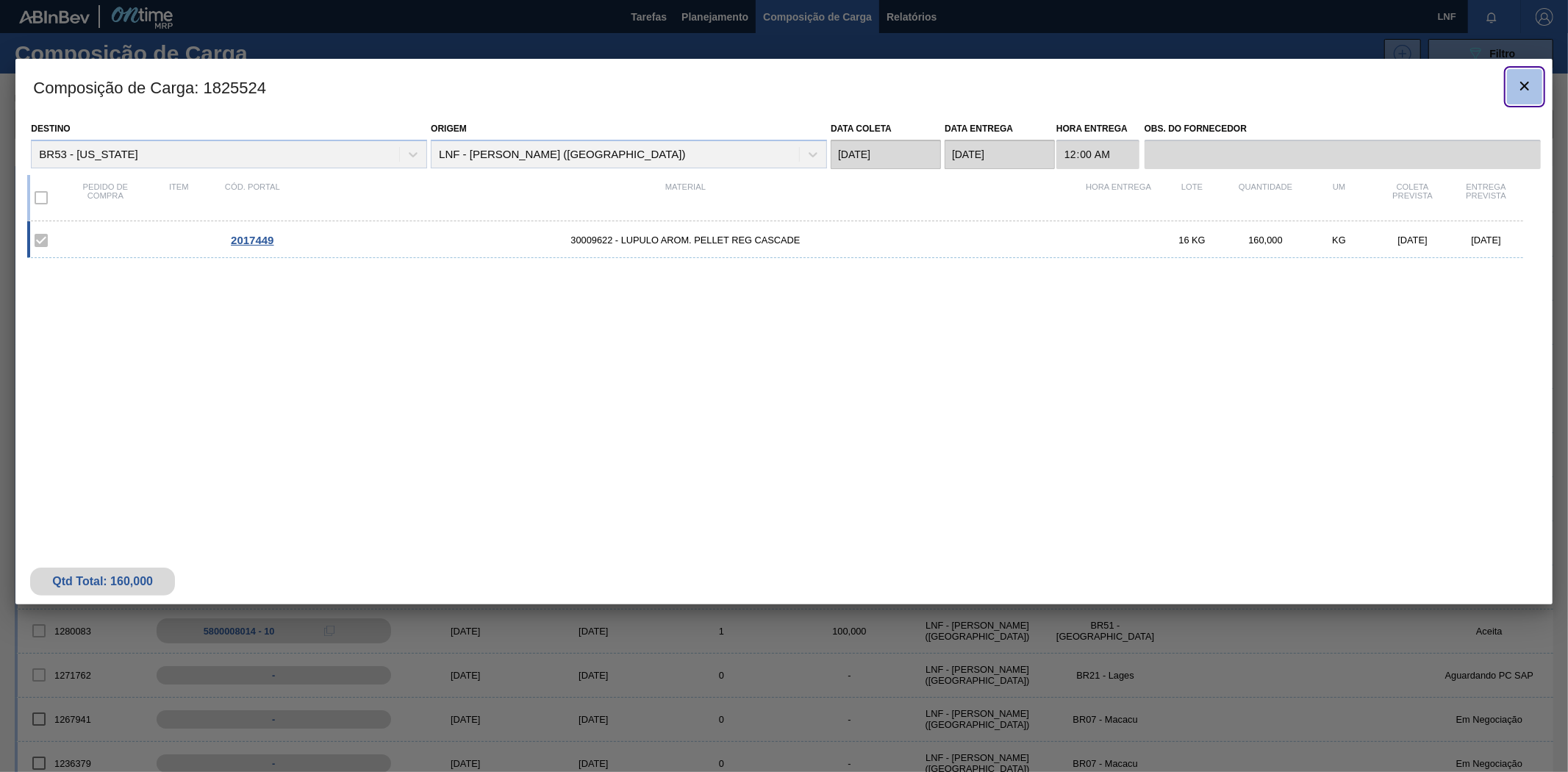
click at [1520, 88] on icon "botão de ícone" at bounding box center [1525, 86] width 18 height 18
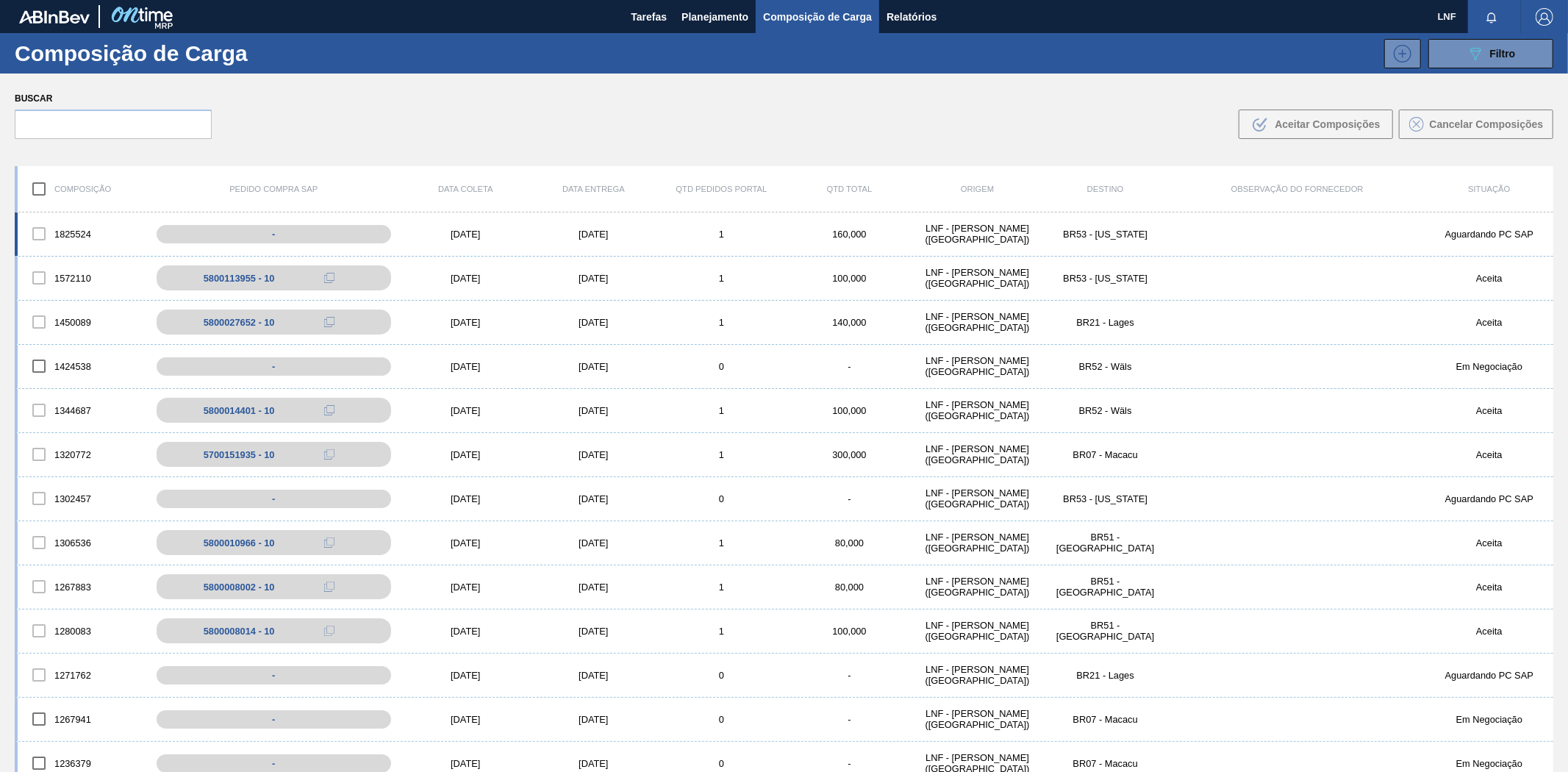
click at [700, 219] on div "1825524 - [DATE] [DATE] 1 160,000 LNF - [GEOGRAPHIC_DATA][PERSON_NAME] ([GEOGRA…" at bounding box center [784, 234] width 1538 height 44
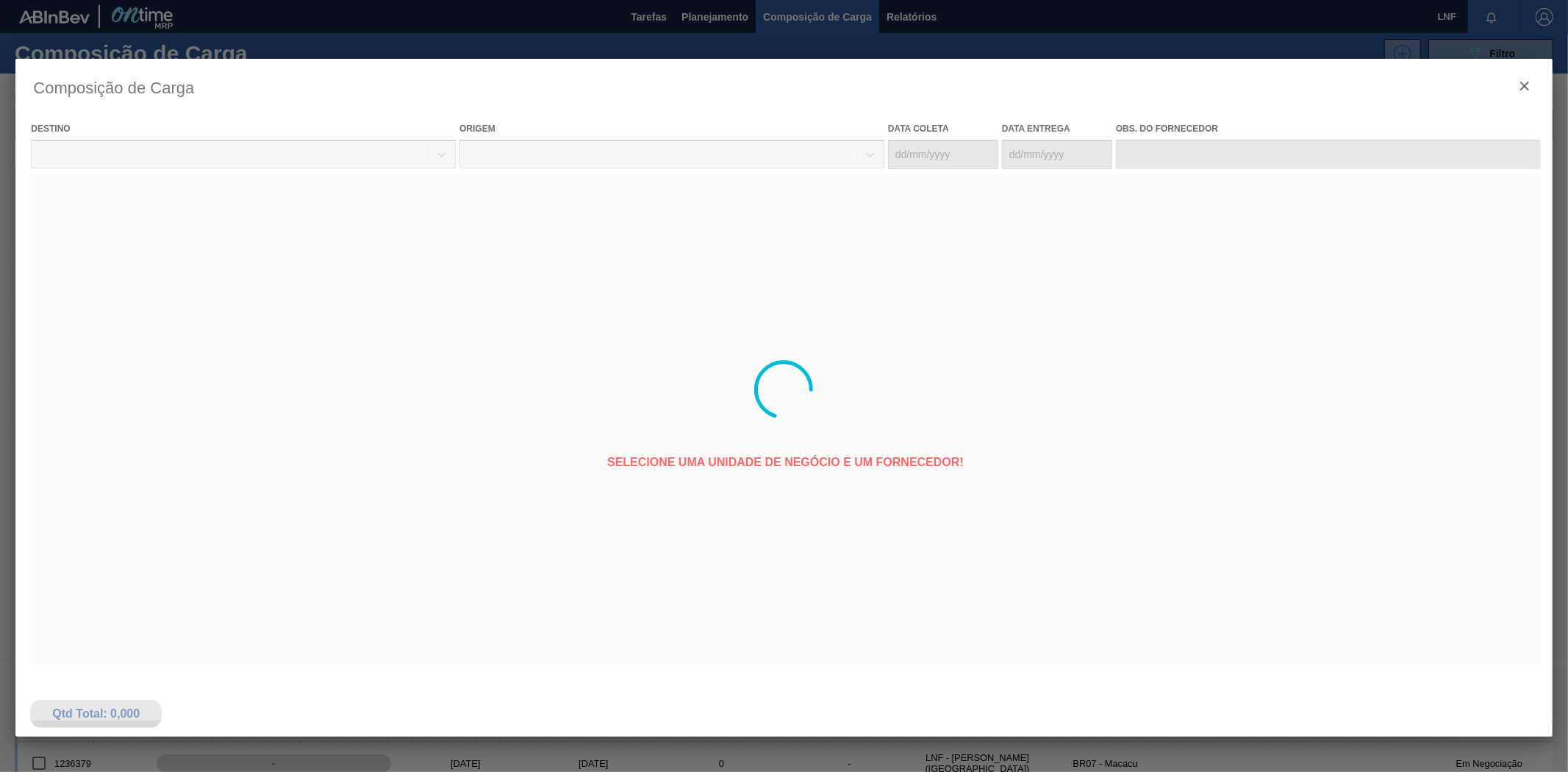
type coleta "[DATE]"
type entrega "[DATE]"
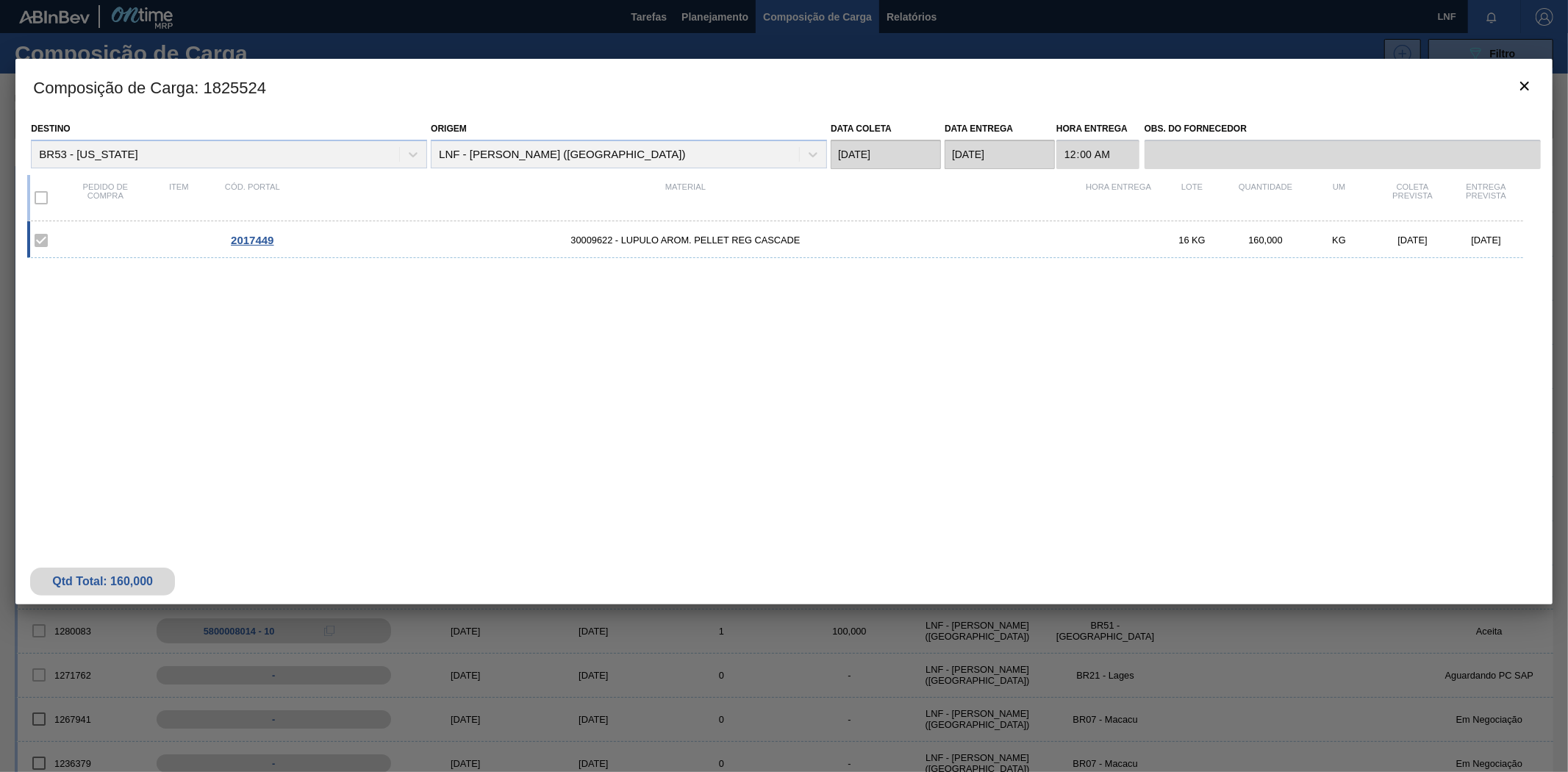
click at [665, 397] on div "2017449 30009622 - LUPULO AROM. PELLET REG CASCADE 16 KG 160,000 KG [DATE] [DAT…" at bounding box center [782, 368] width 1508 height 294
click at [1133, 446] on div "2017449 30009622 - LUPULO AROM. PELLET REG CASCADE 16 KG 160,000 KG [DATE] [DAT…" at bounding box center [782, 368] width 1508 height 294
click at [1526, 85] on icon "botão de ícone" at bounding box center [1525, 86] width 9 height 9
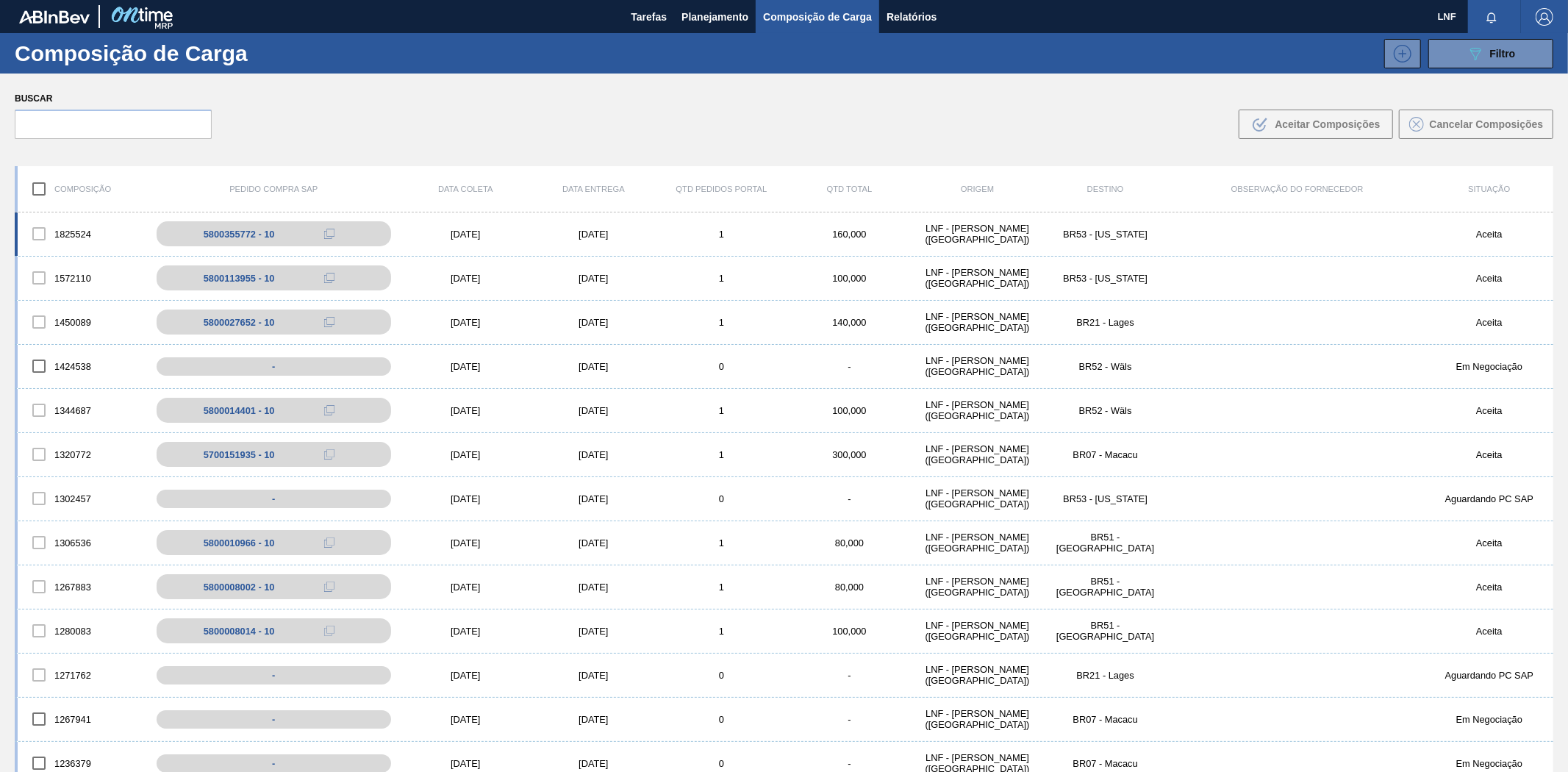
click at [658, 230] on div "1" at bounding box center [720, 233] width 127 height 11
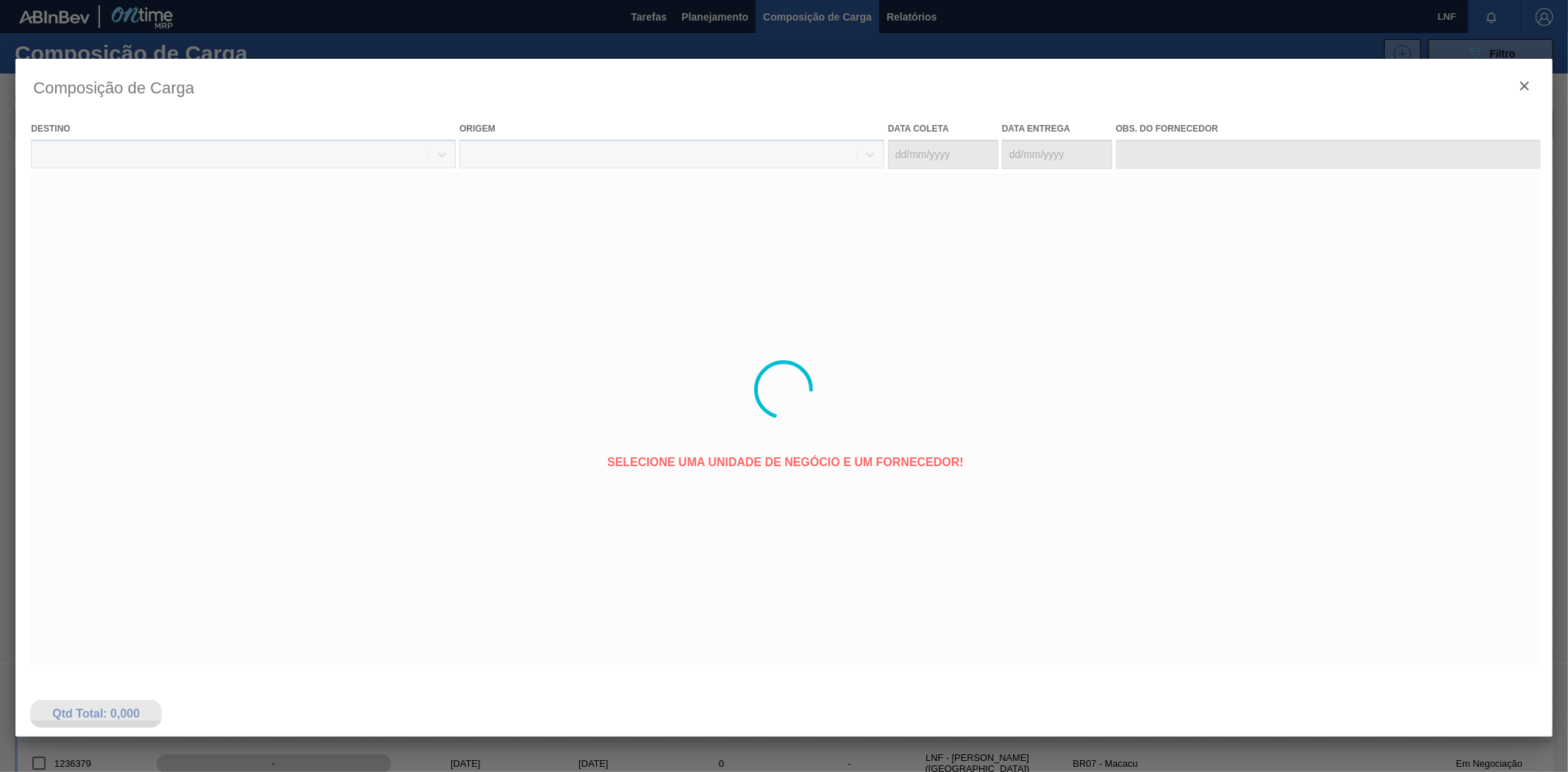
type coleta "[DATE]"
type entrega "[DATE]"
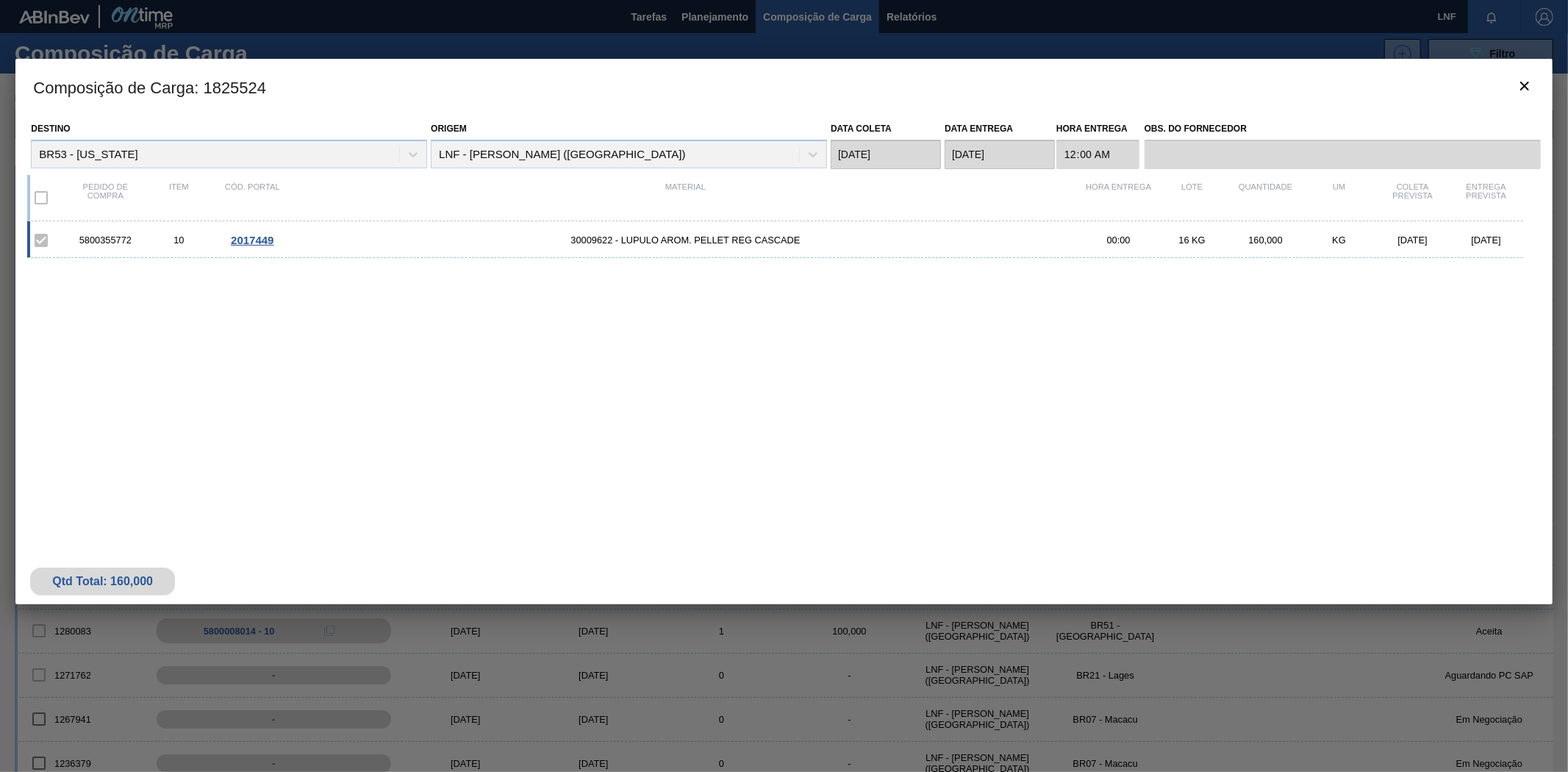
click at [599, 450] on div "5800355772 10 2017449 30009622 - LUPULO AROM. PELLET REG CASCADE 00:00 16 KG 16…" at bounding box center [782, 368] width 1508 height 294
drag, startPoint x: 72, startPoint y: 245, endPoint x: 134, endPoint y: 243, distance: 62.0
click at [134, 243] on div "5800355772" at bounding box center [105, 239] width 73 height 11
copy div "5800355772"
drag, startPoint x: 220, startPoint y: 243, endPoint x: 276, endPoint y: 246, distance: 56.1
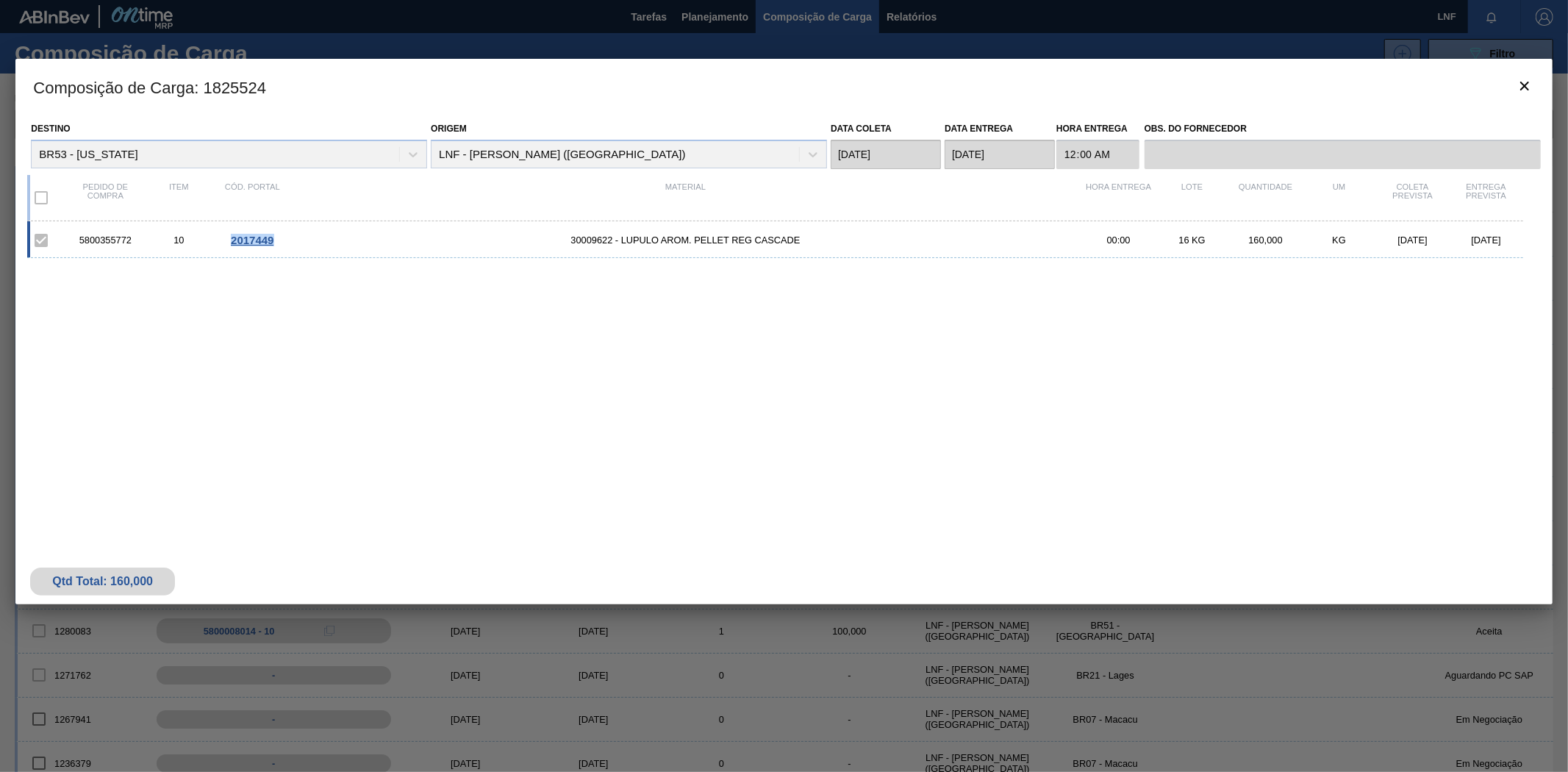
click at [276, 246] on div "2017449" at bounding box center [252, 240] width 73 height 13
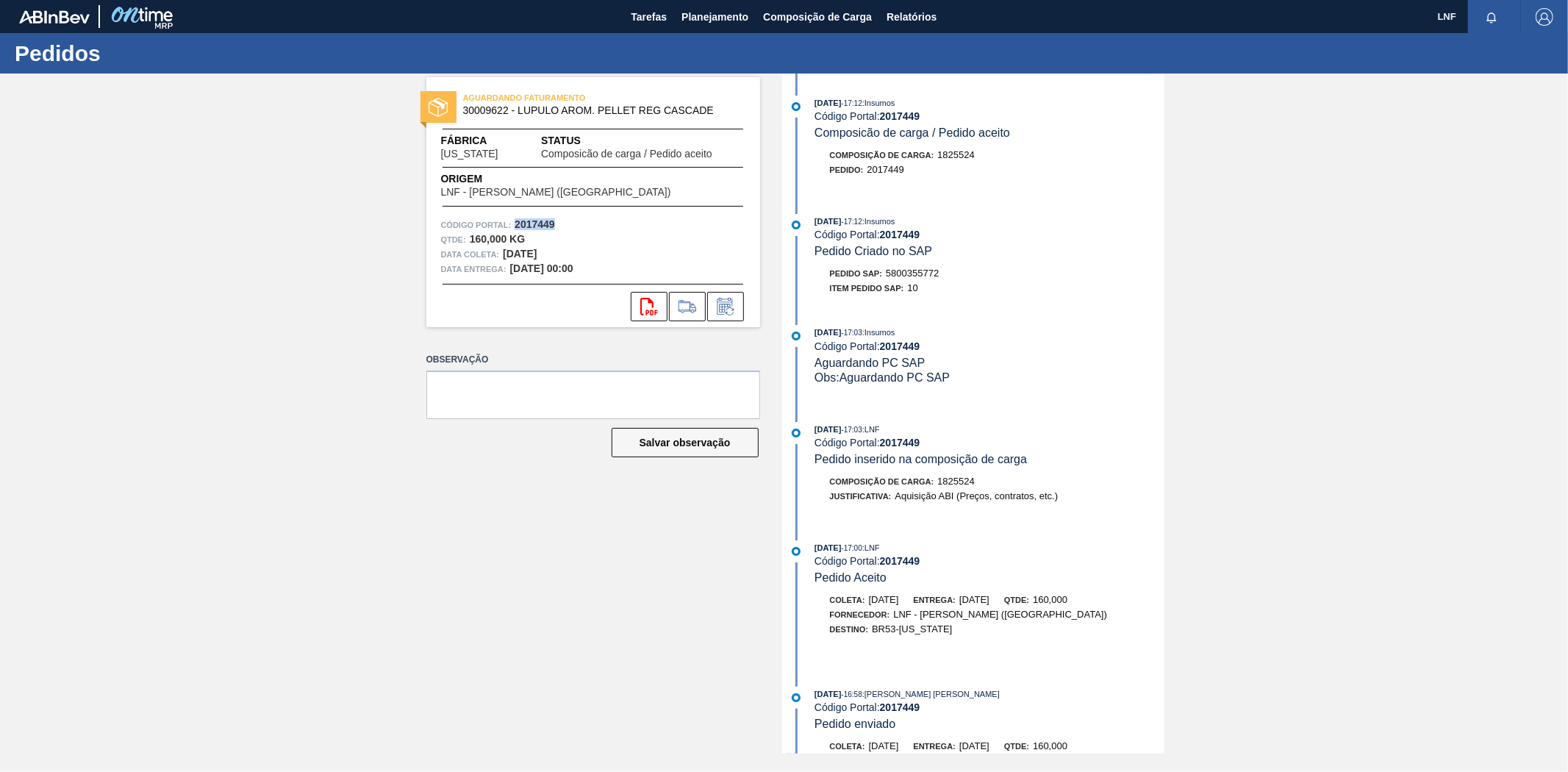
drag, startPoint x: 513, startPoint y: 222, endPoint x: 553, endPoint y: 225, distance: 40.1
click at [553, 225] on div "Código Portal: 2017449" at bounding box center [593, 224] width 304 height 15
copy strong "2017449"
